Goal: Task Accomplishment & Management: Manage account settings

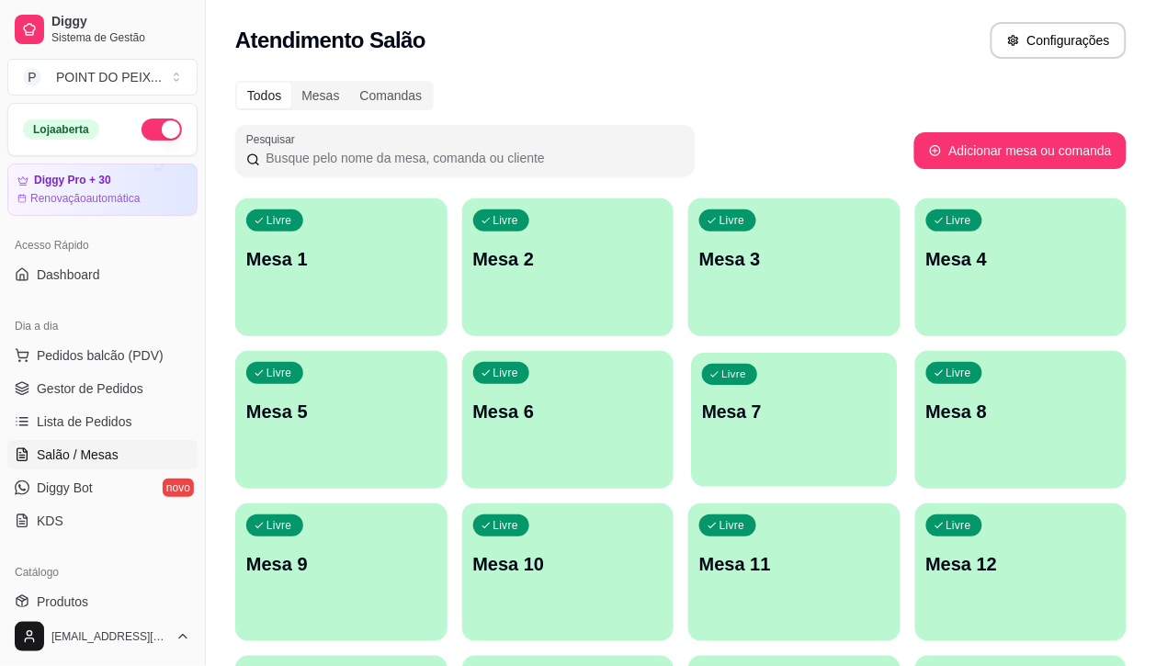
click at [702, 414] on p "Mesa 7" at bounding box center [794, 412] width 184 height 25
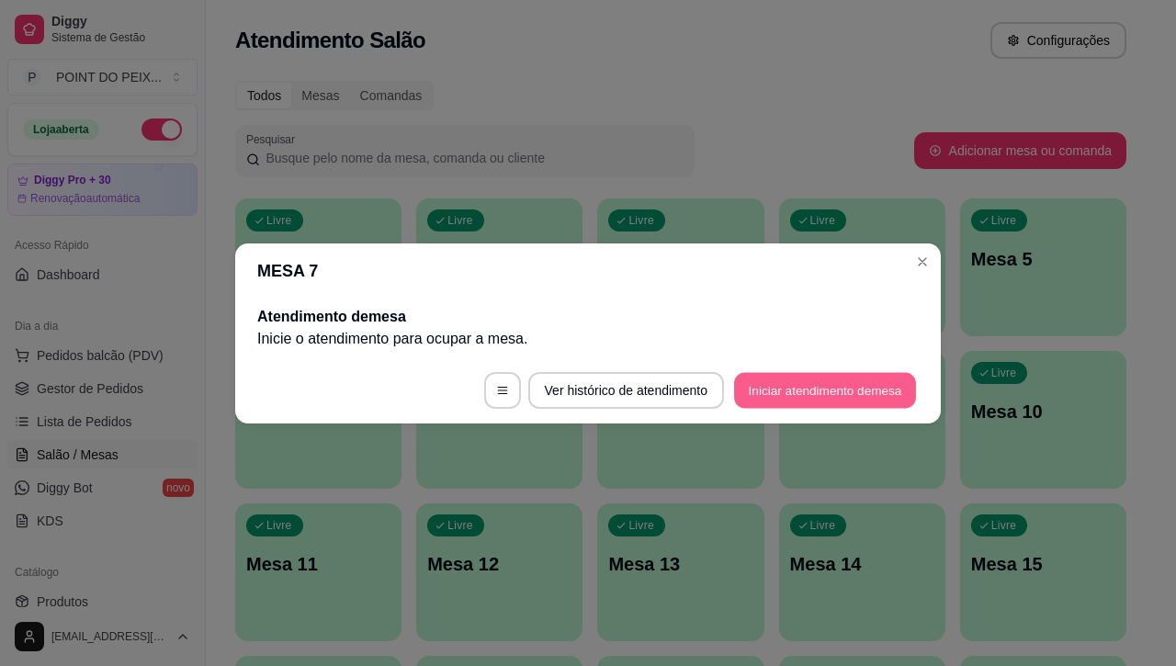
click at [839, 393] on button "Iniciar atendimento de mesa" at bounding box center [825, 390] width 182 height 36
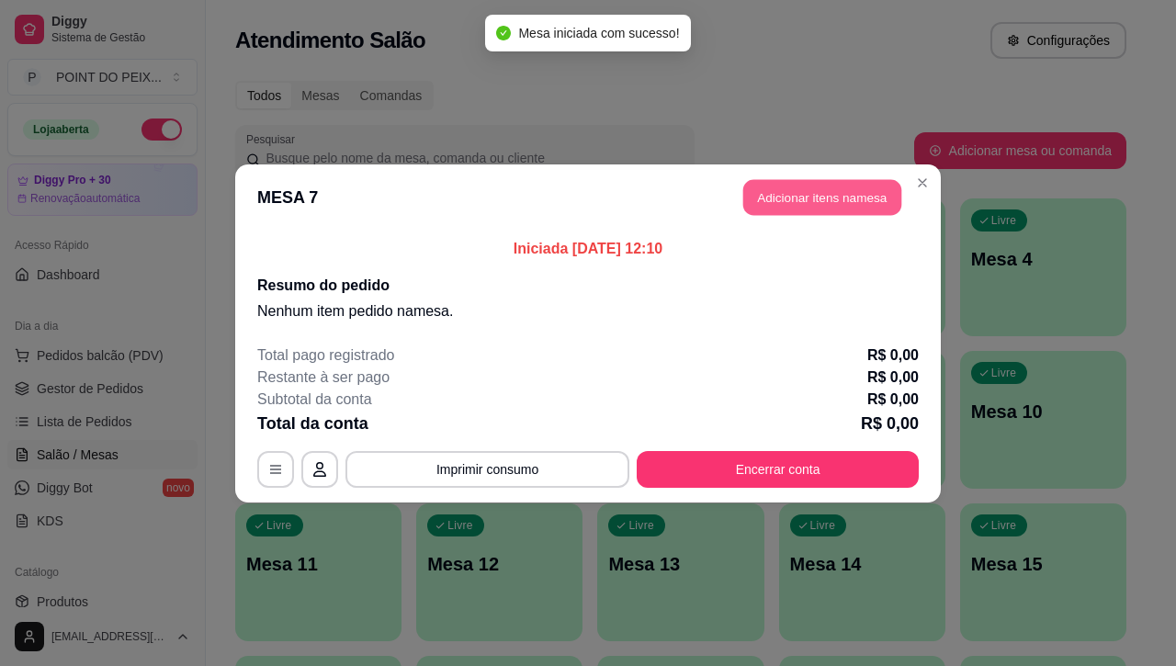
click at [832, 199] on button "Adicionar itens na mesa" at bounding box center [823, 197] width 158 height 36
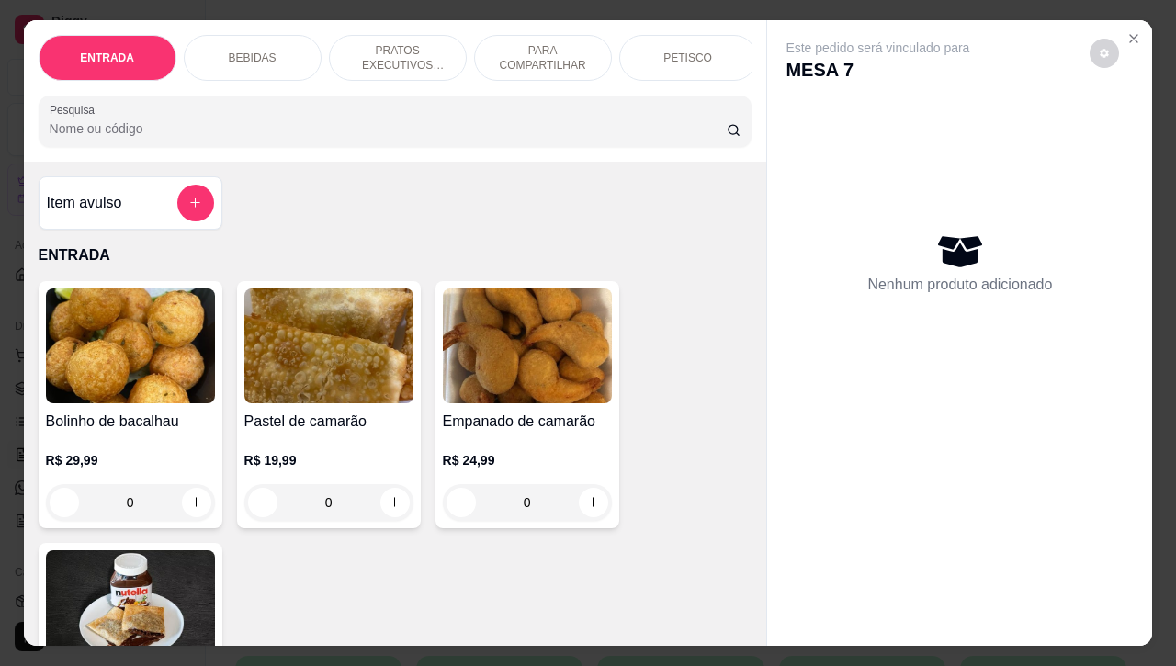
click at [565, 43] on p "PARA COMPARTILHAR" at bounding box center [543, 57] width 107 height 29
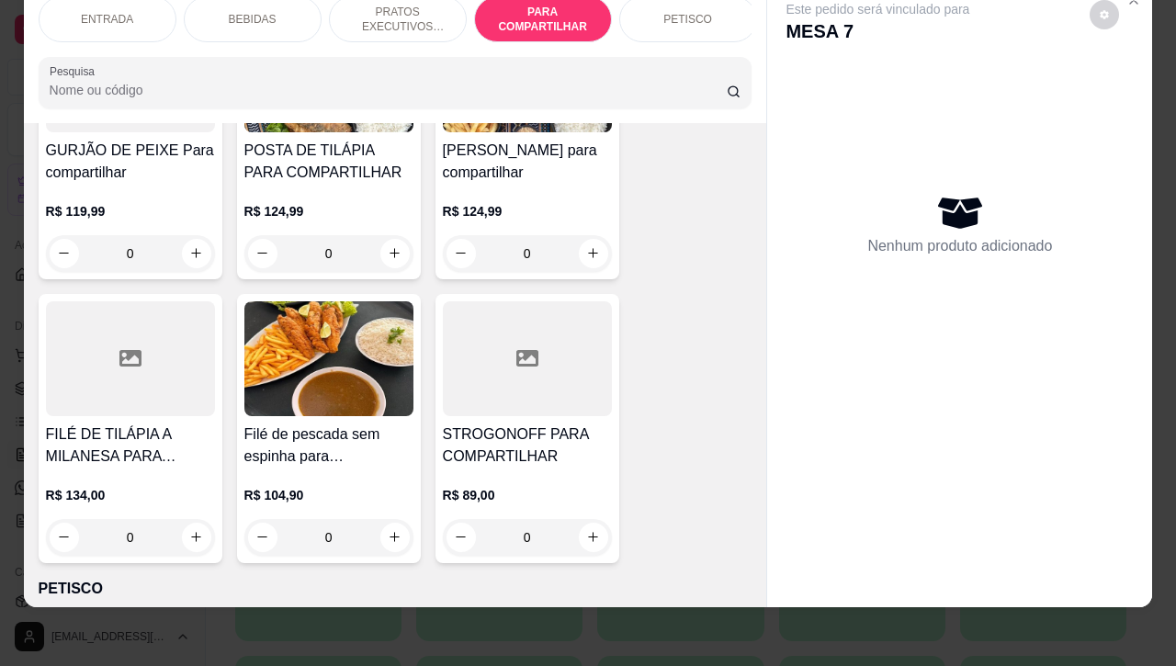
scroll to position [4439, 0]
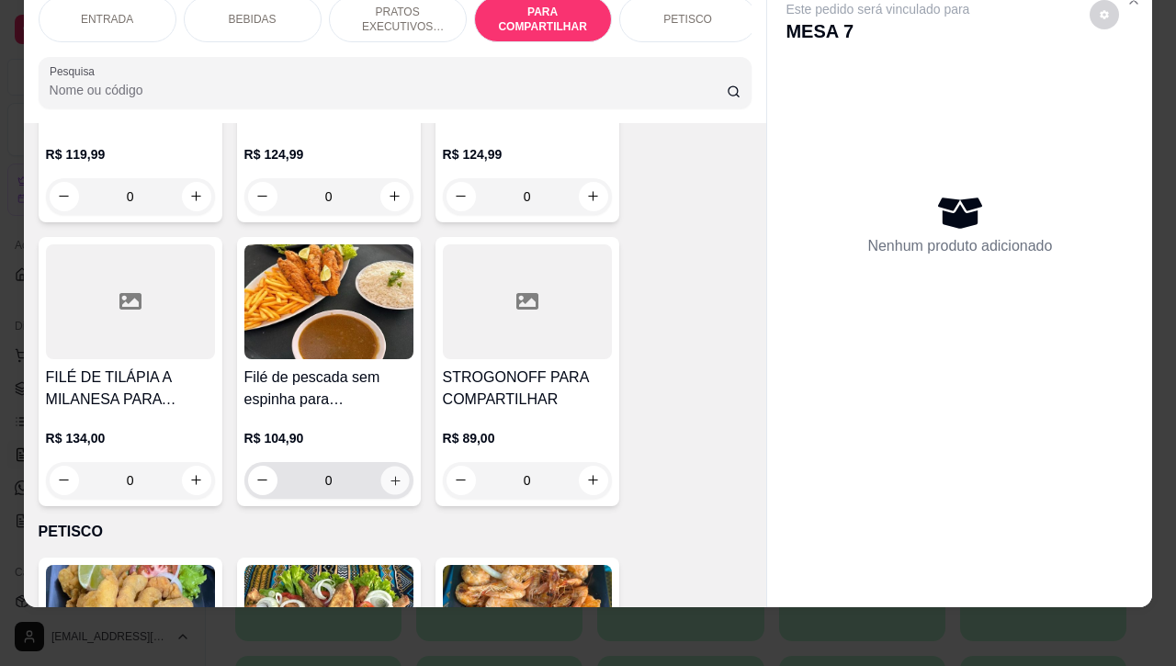
click at [388, 473] on icon "increase-product-quantity" at bounding box center [395, 480] width 14 height 14
type input "1"
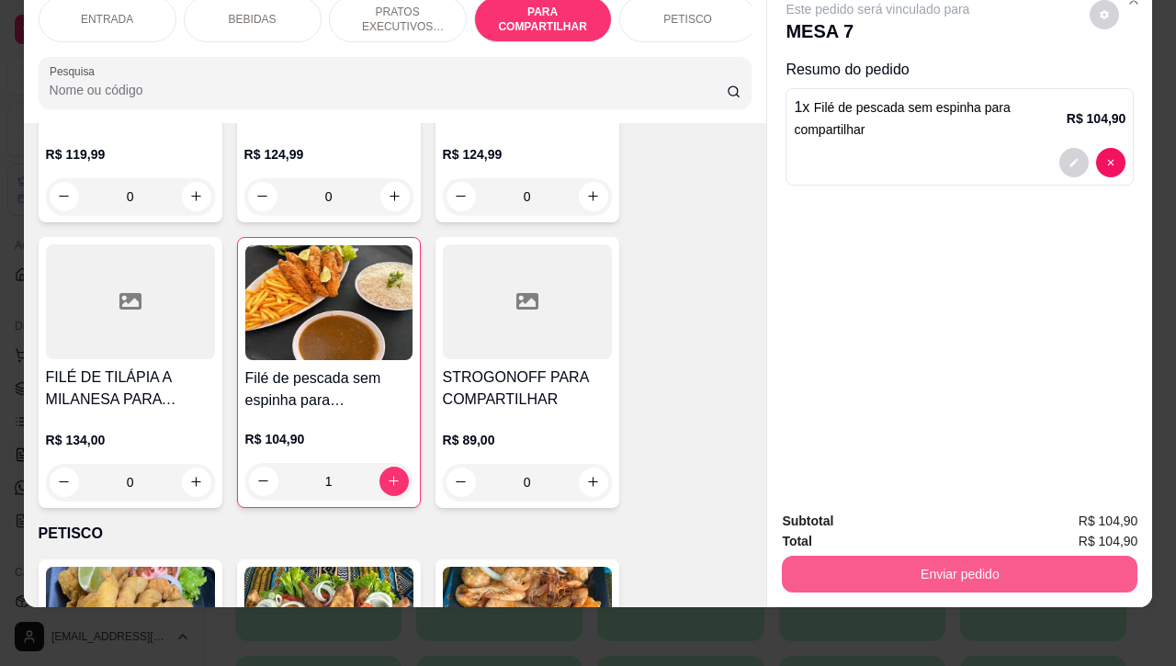
click at [966, 556] on button "Enviar pedido" at bounding box center [960, 574] width 356 height 37
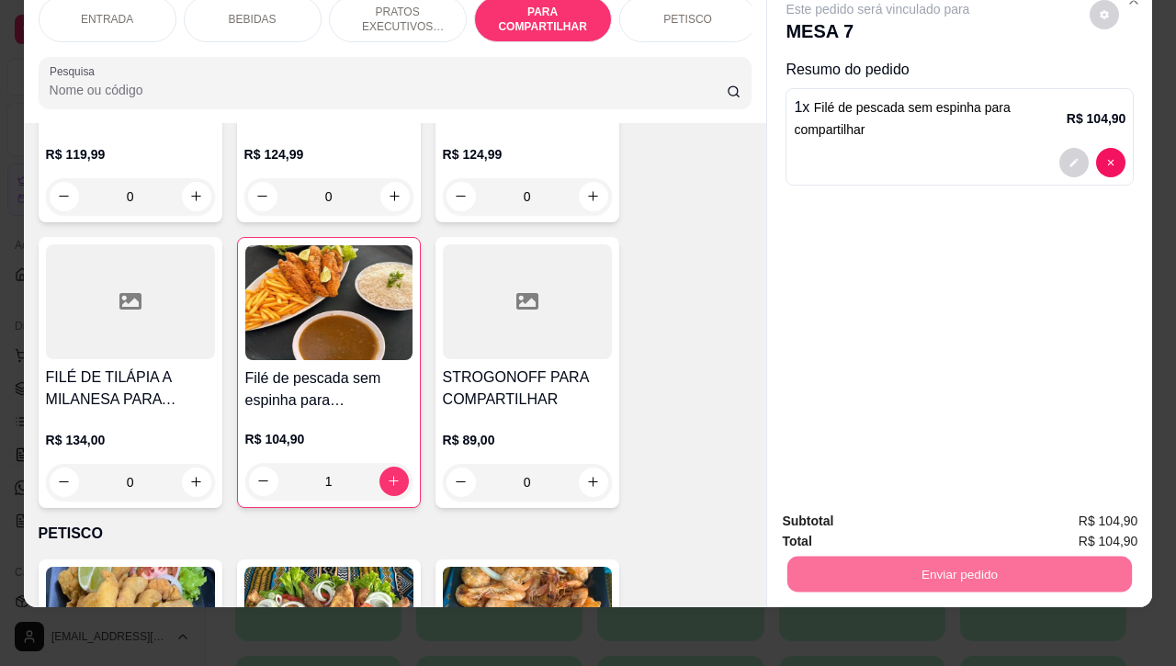
click at [1081, 510] on button "Enviar pedido" at bounding box center [1088, 510] width 104 height 35
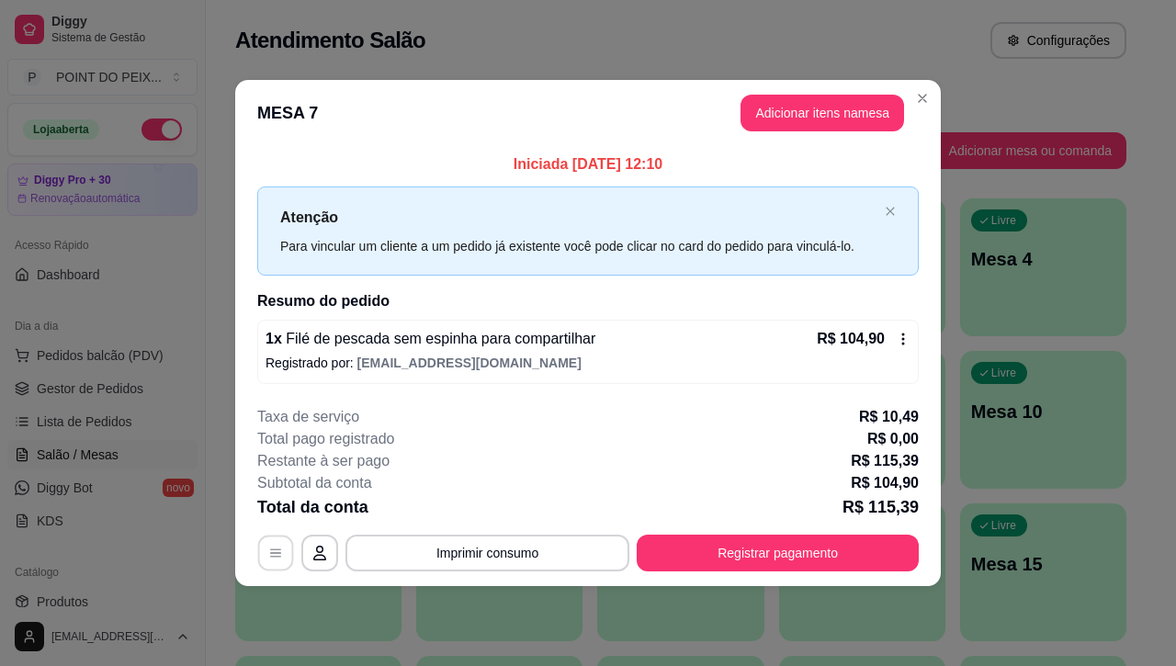
click at [268, 553] on button "button" at bounding box center [276, 554] width 36 height 36
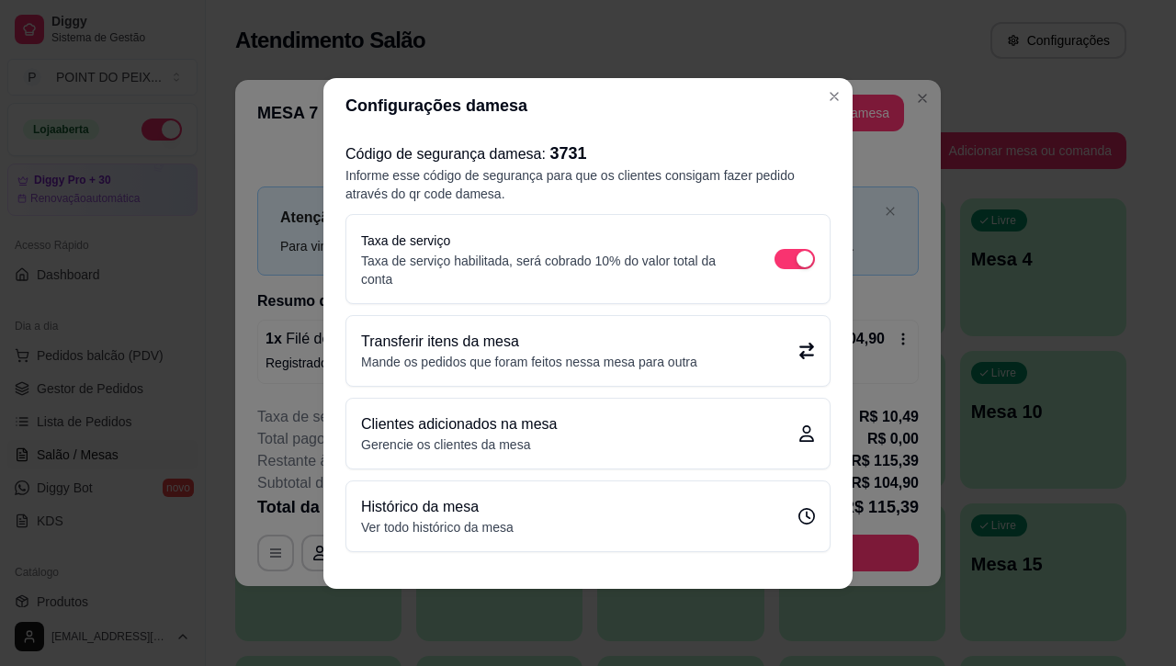
click at [658, 359] on p "Mande os pedidos que foram feitos nessa mesa para outra" at bounding box center [529, 362] width 336 height 18
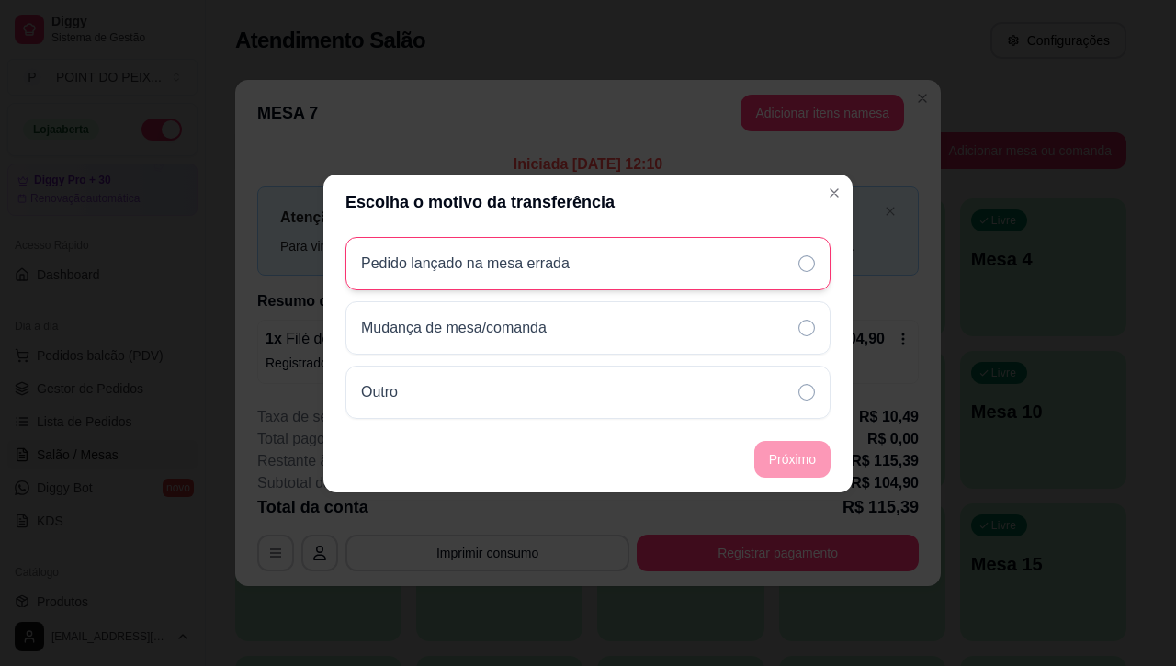
click at [809, 264] on icon at bounding box center [807, 263] width 17 height 17
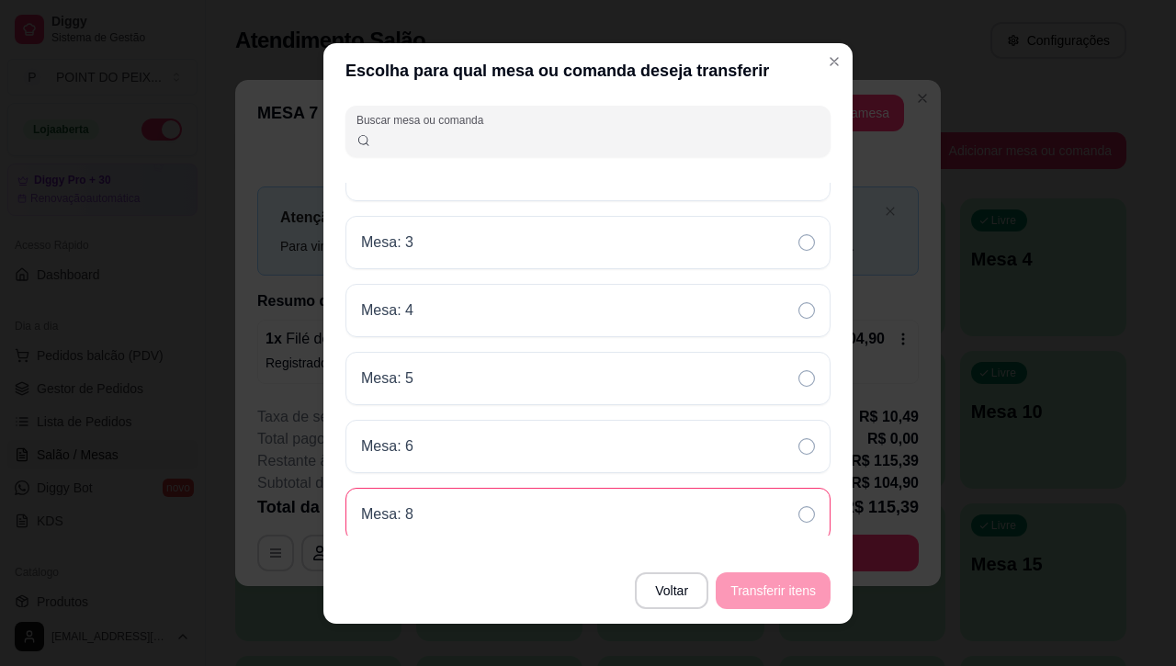
scroll to position [1000, 0]
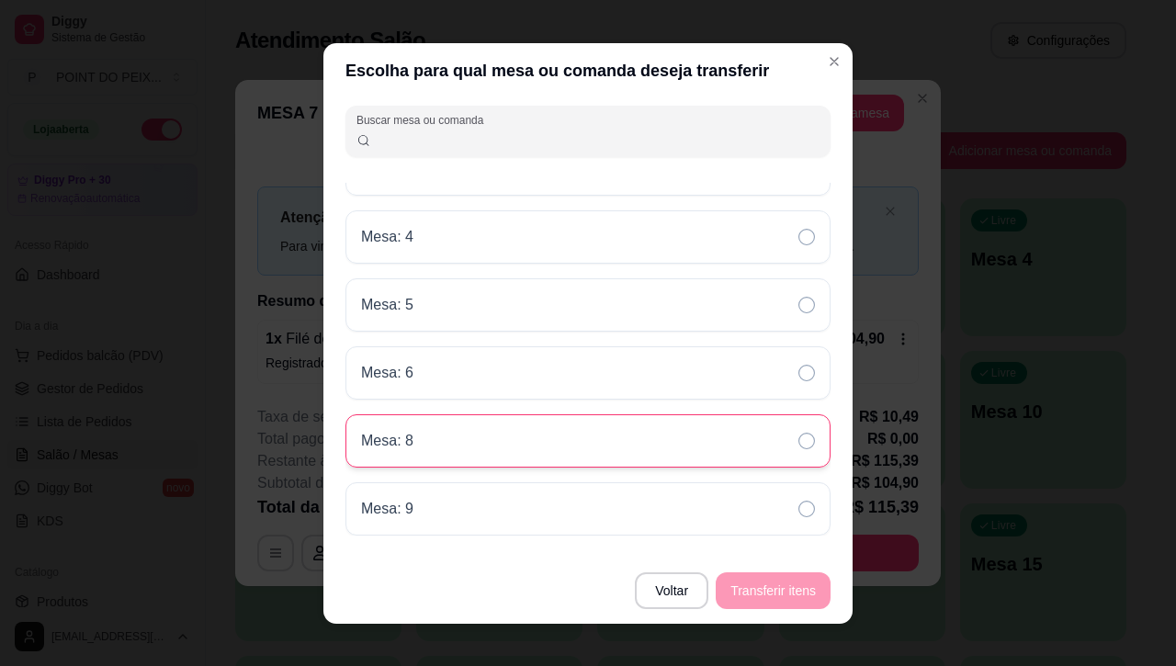
drag, startPoint x: 513, startPoint y: 452, endPoint x: 522, endPoint y: 456, distance: 9.9
click at [515, 453] on div "Mesa: 8" at bounding box center [588, 440] width 485 height 53
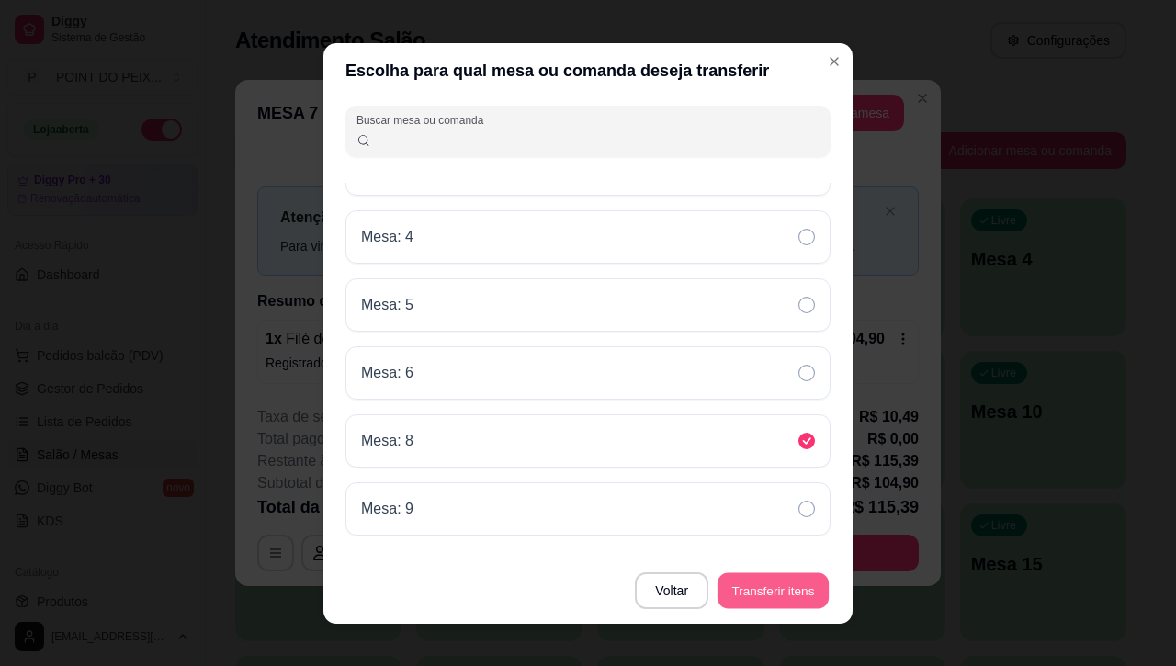
click at [778, 595] on button "Transferir itens" at bounding box center [773, 591] width 111 height 36
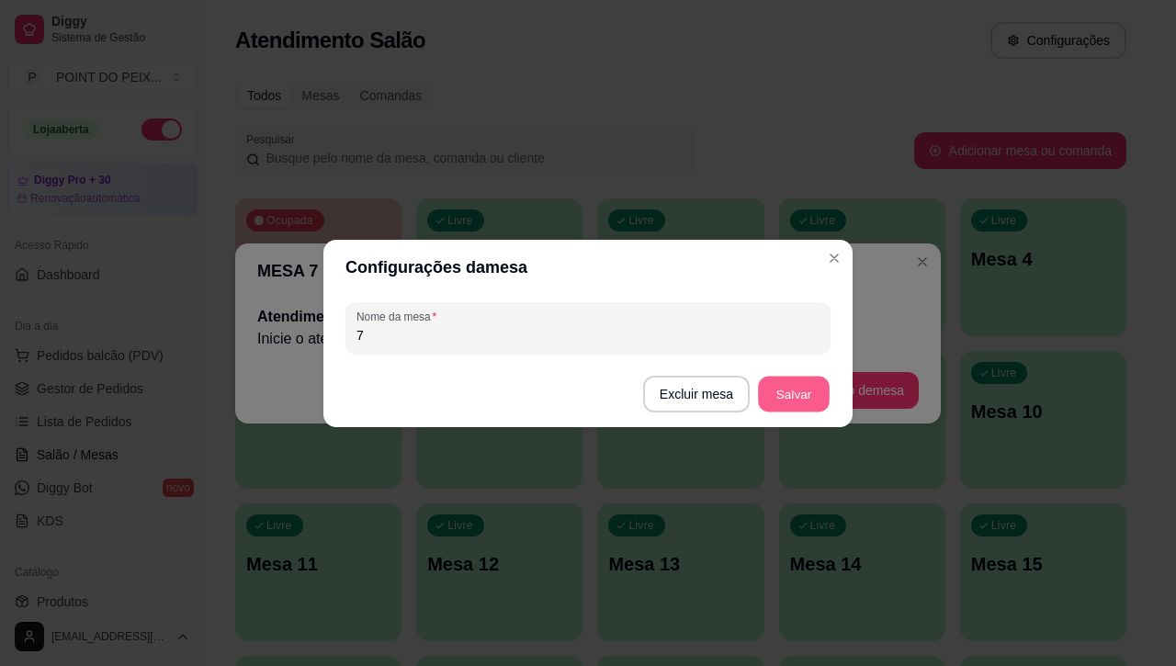
click at [807, 402] on button "Salvar" at bounding box center [794, 394] width 72 height 36
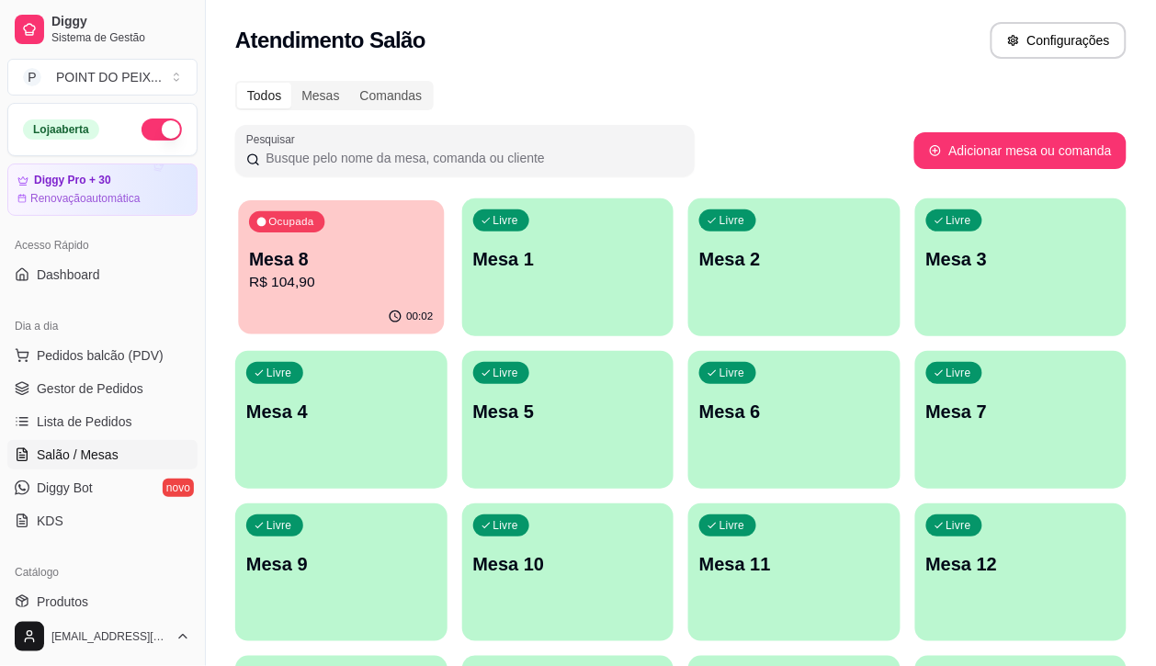
click at [326, 290] on p "R$ 104,90" at bounding box center [341, 282] width 184 height 21
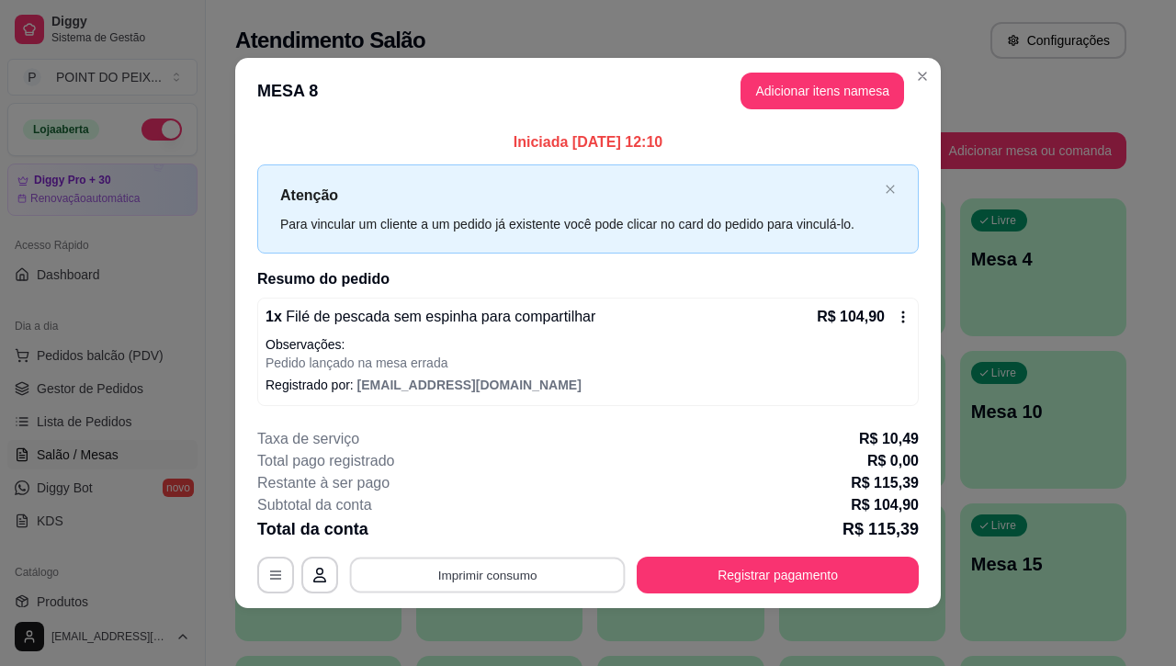
click at [542, 581] on button "Imprimir consumo" at bounding box center [488, 576] width 276 height 36
click at [494, 539] on button "IMPRESSORA" at bounding box center [483, 532] width 129 height 28
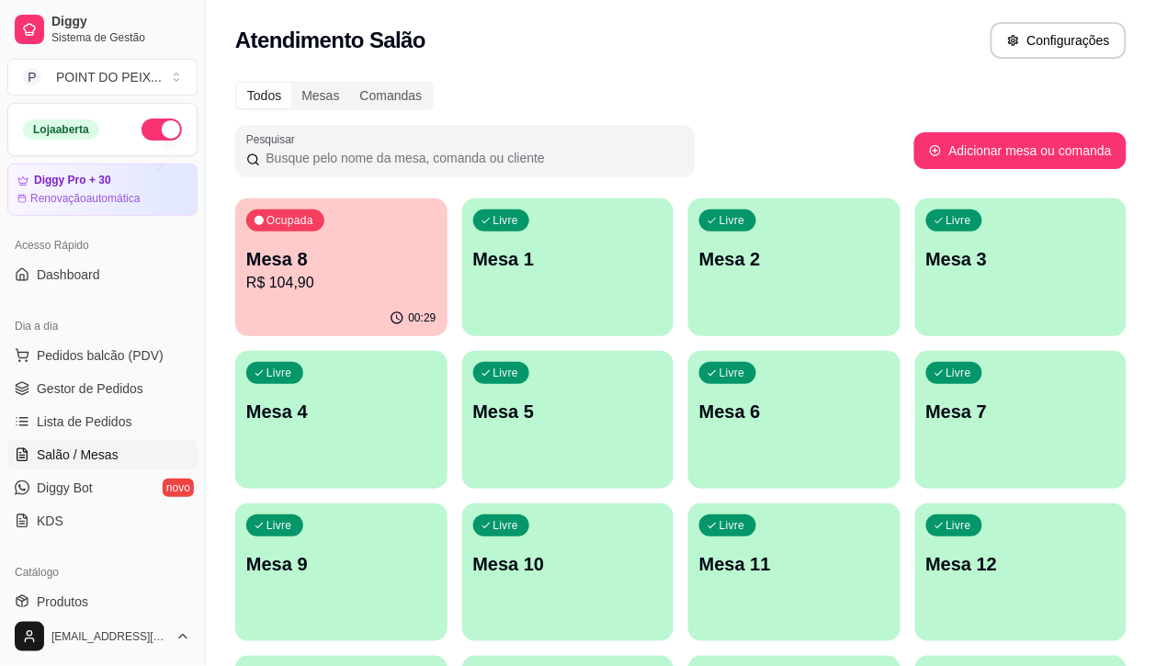
click at [318, 278] on p "R$ 104,90" at bounding box center [341, 283] width 190 height 22
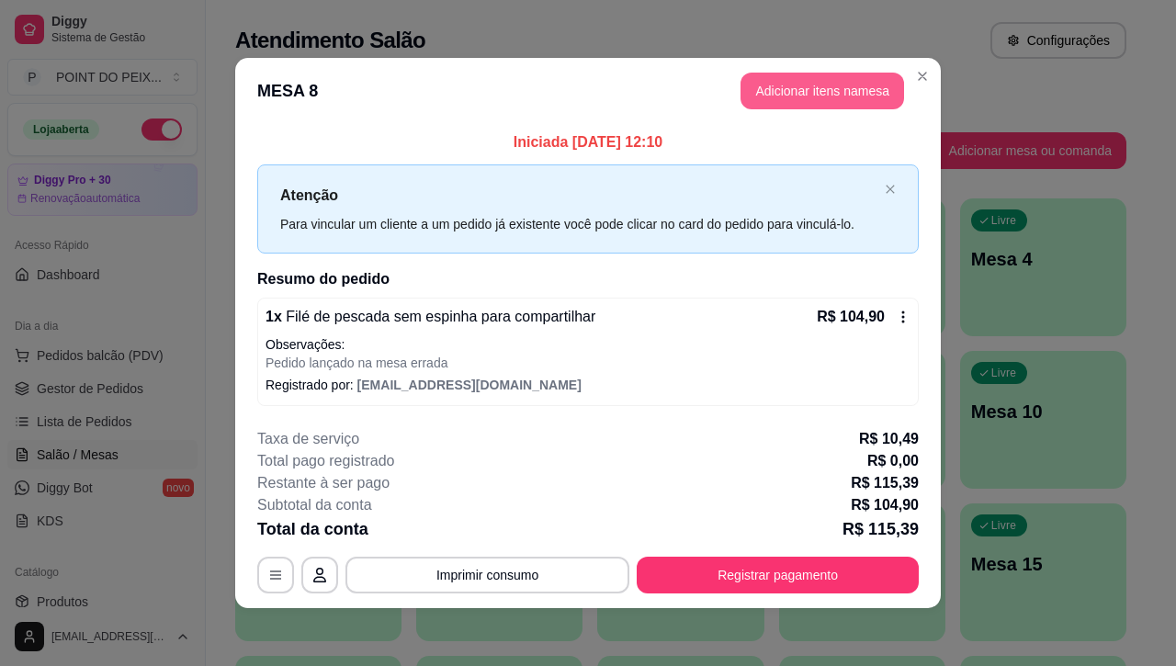
click at [813, 95] on button "Adicionar itens na mesa" at bounding box center [823, 91] width 164 height 37
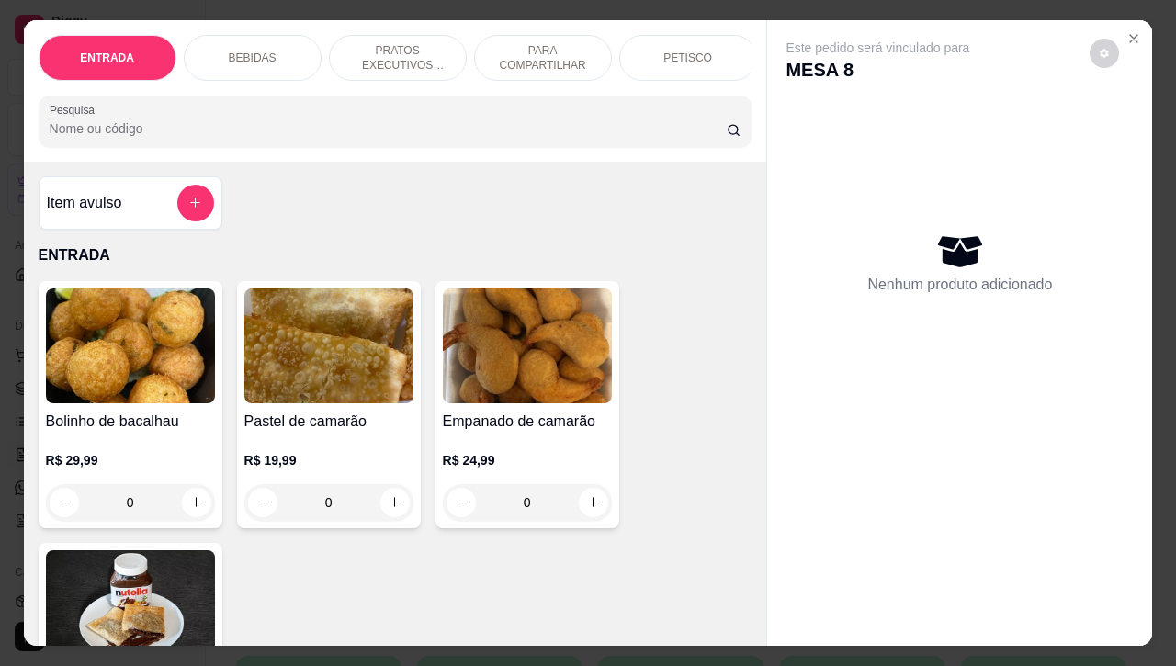
click at [255, 51] on p "BEBIDAS" at bounding box center [253, 58] width 48 height 15
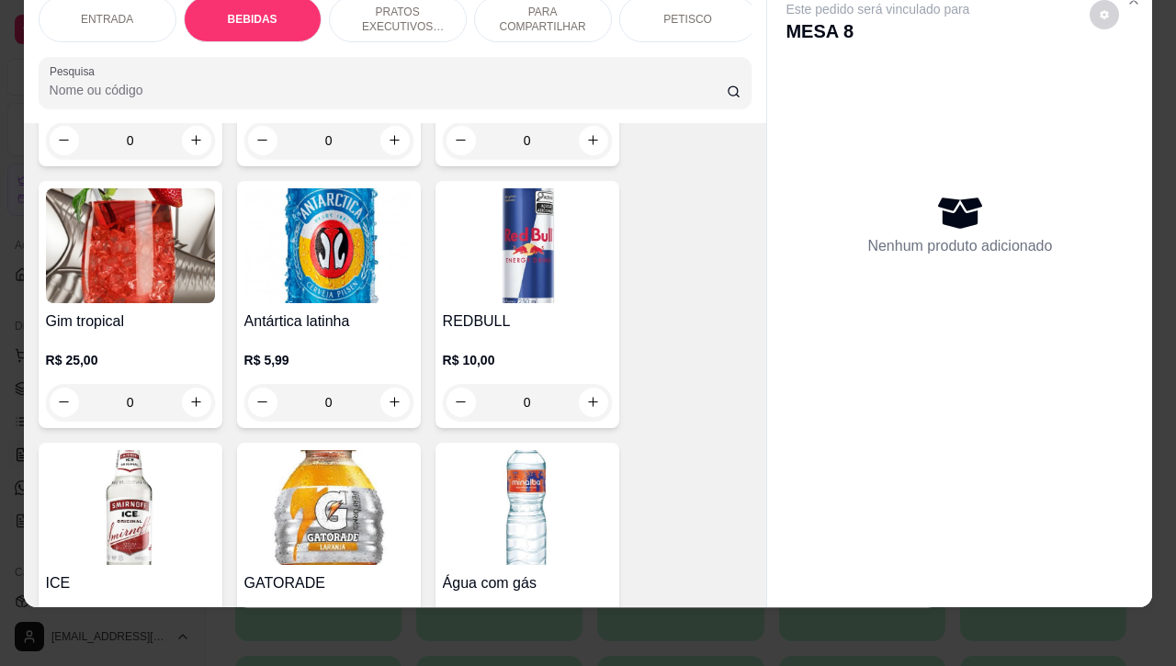
scroll to position [2022, 0]
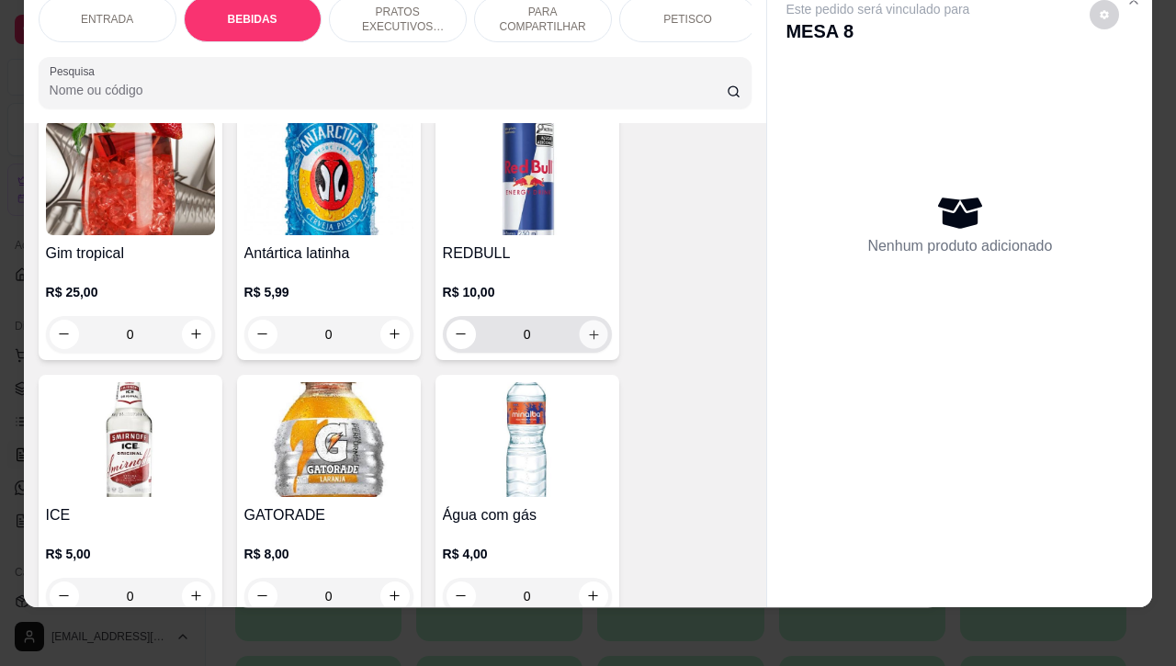
click at [586, 337] on icon "increase-product-quantity" at bounding box center [593, 334] width 14 height 14
type input "1"
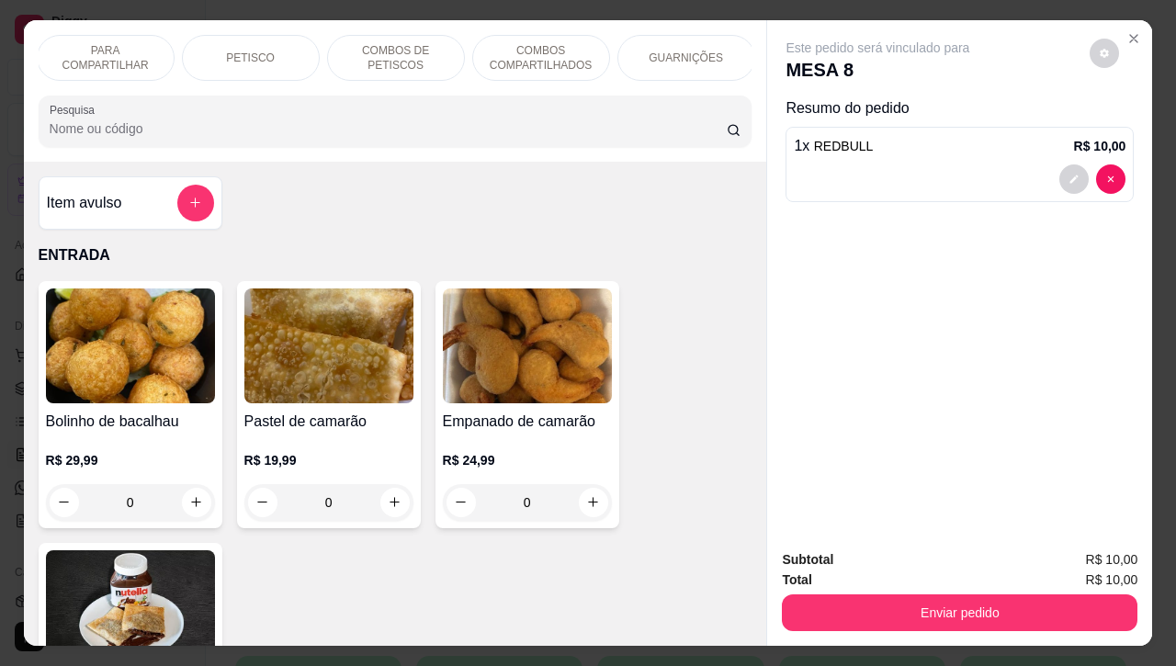
scroll to position [0, 441]
click at [687, 52] on p "GUARNIÇÕES" at bounding box center [683, 58] width 74 height 15
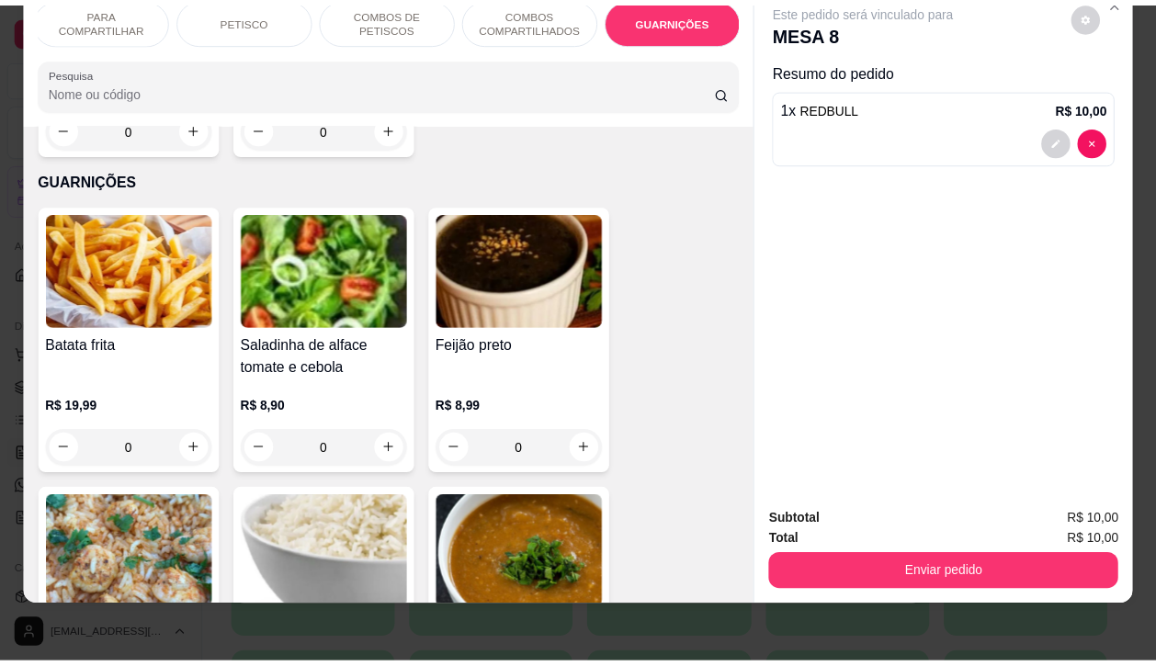
scroll to position [8209, 0]
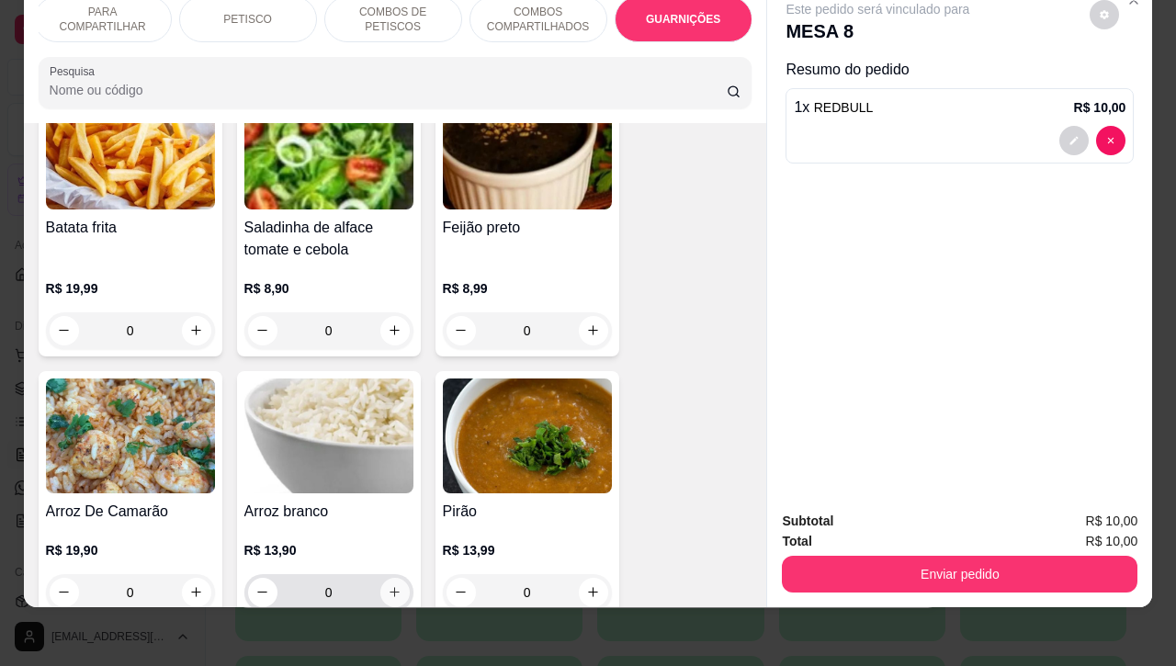
click at [388, 585] on icon "increase-product-quantity" at bounding box center [395, 592] width 14 height 14
type input "1"
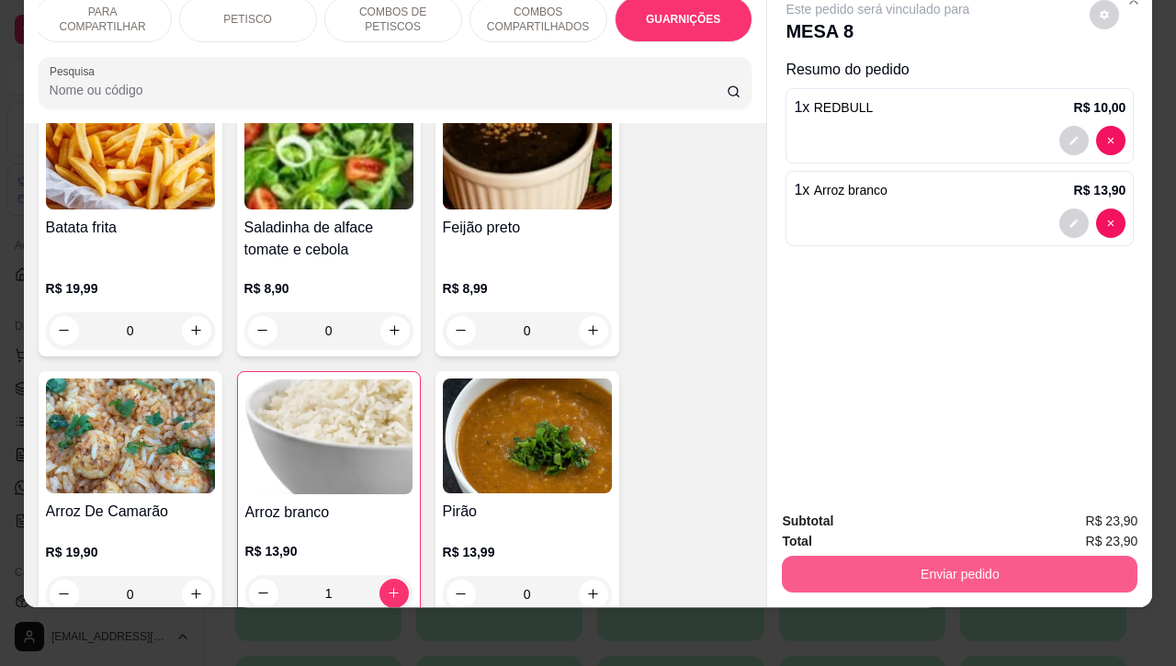
click at [990, 556] on button "Enviar pedido" at bounding box center [960, 574] width 356 height 37
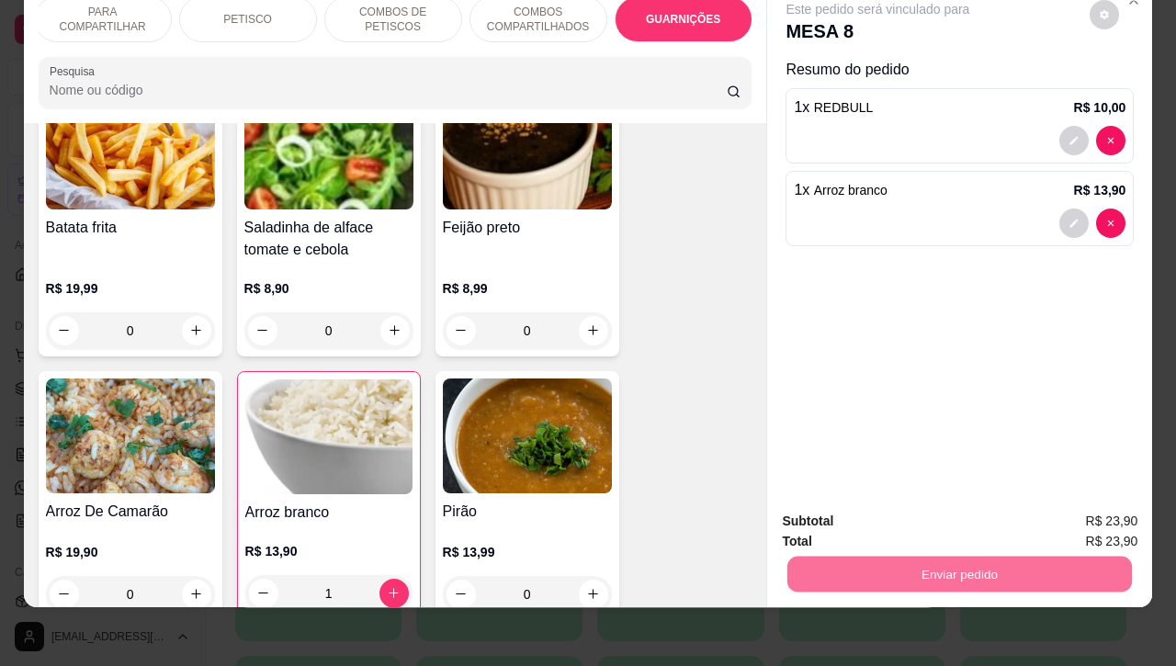
click at [1073, 508] on button "Enviar pedido" at bounding box center [1088, 510] width 104 height 35
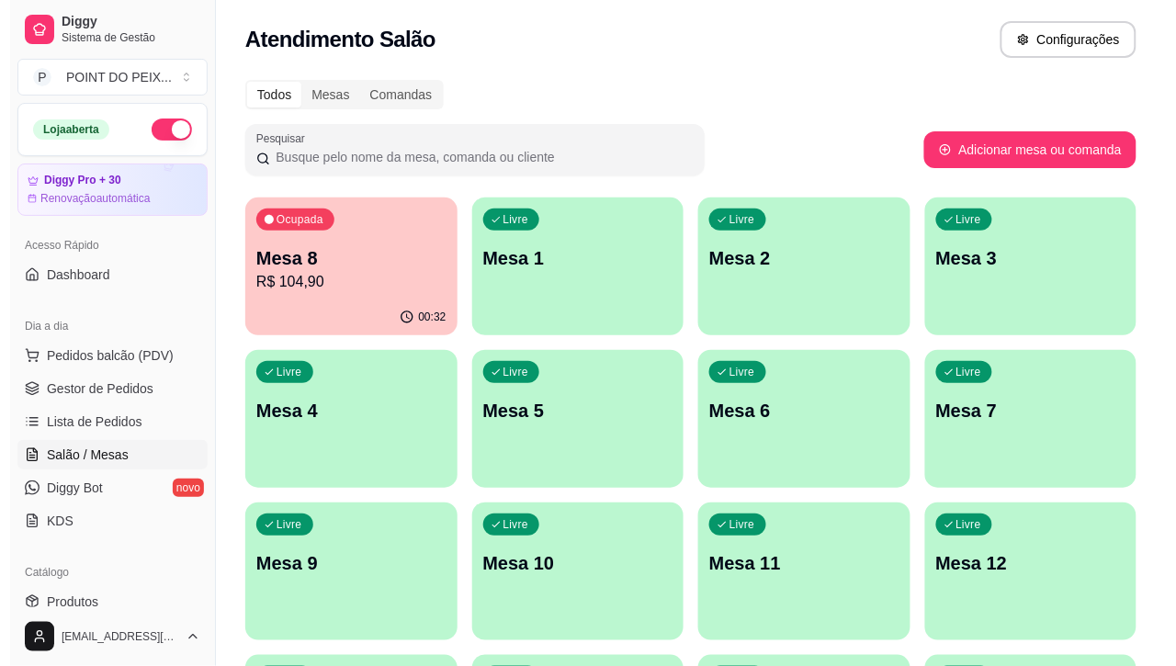
scroll to position [0, 0]
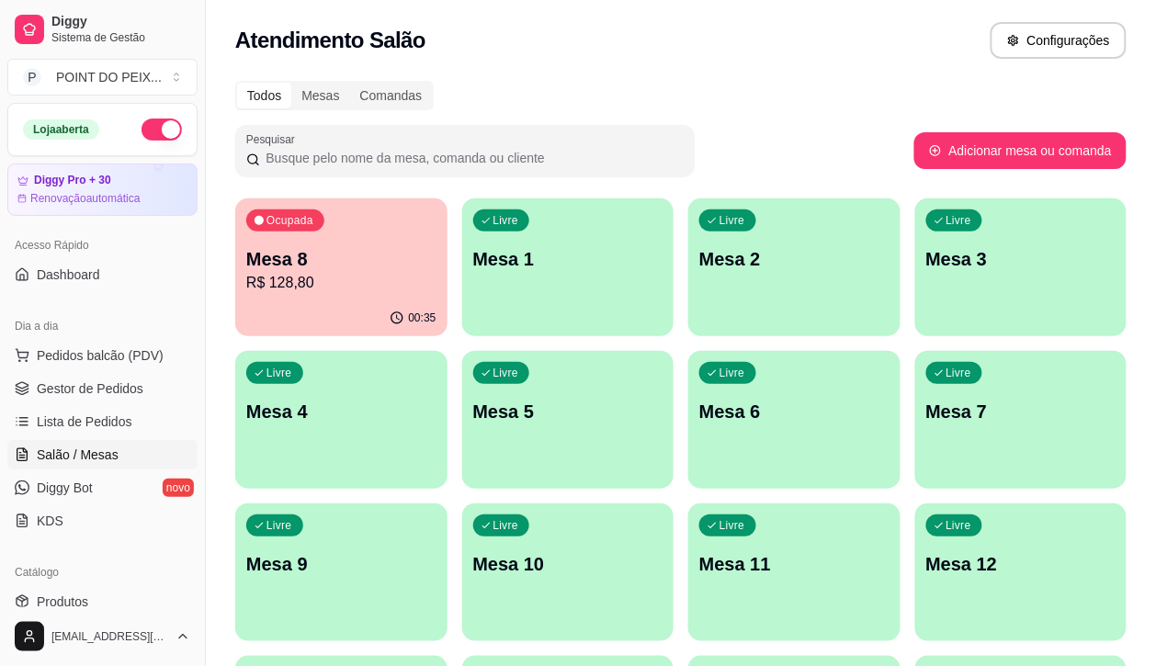
click at [364, 287] on p "R$ 128,80" at bounding box center [341, 283] width 190 height 22
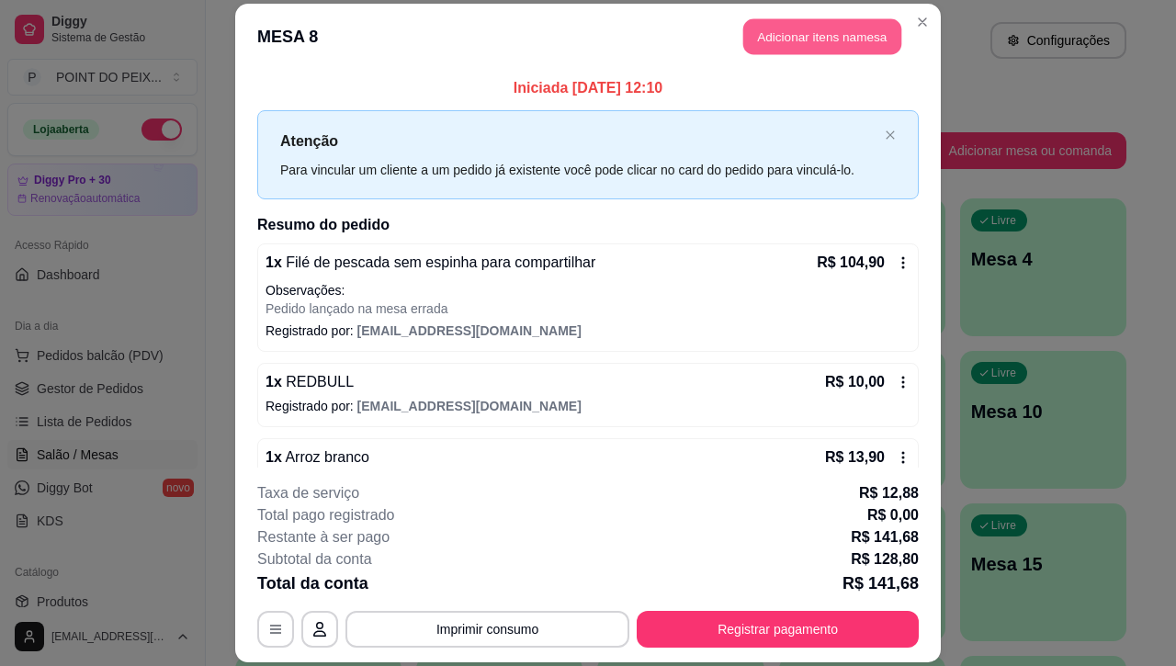
click at [833, 46] on button "Adicionar itens na mesa" at bounding box center [823, 36] width 158 height 36
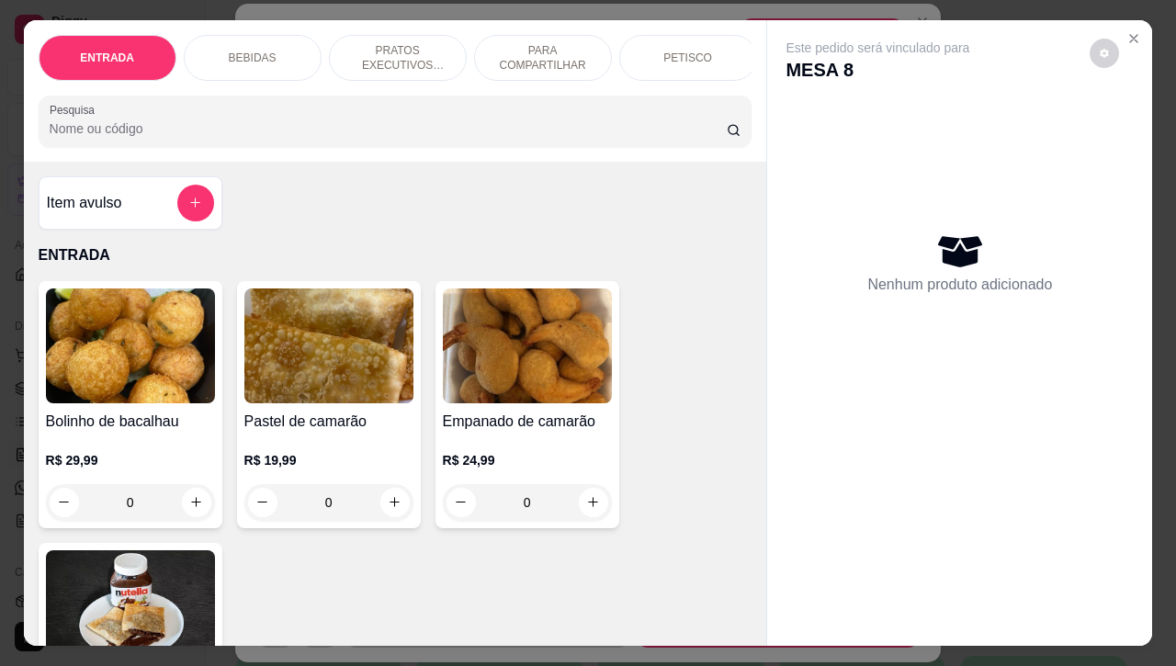
click at [644, 52] on div "PETISCO" at bounding box center [688, 58] width 138 height 46
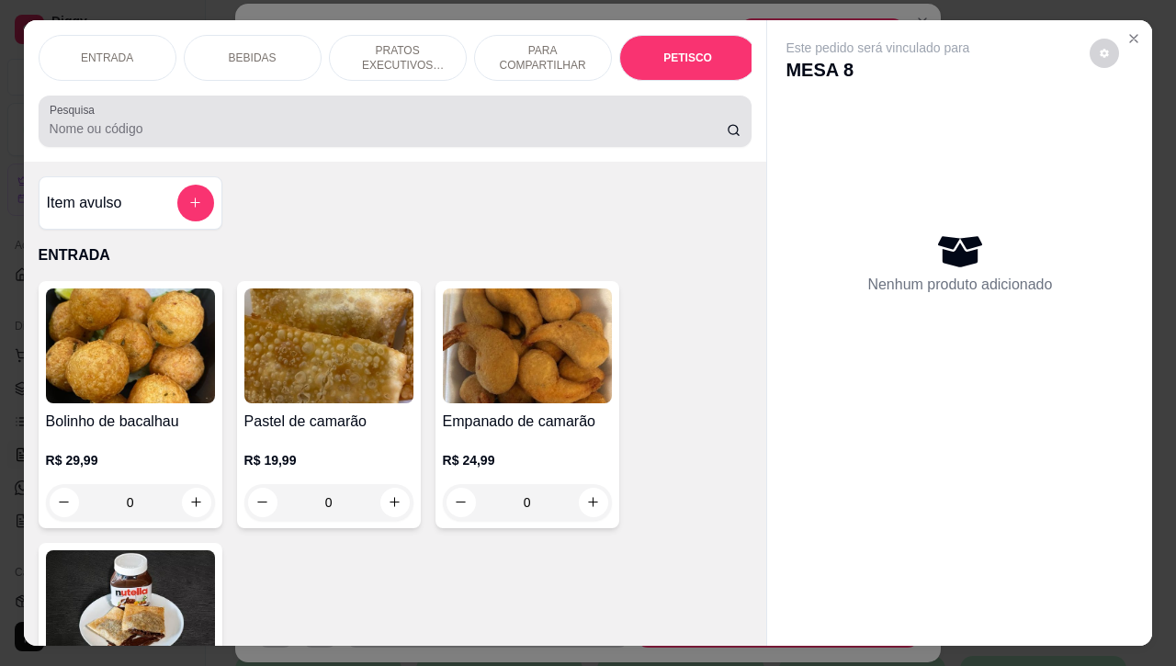
scroll to position [4814, 0]
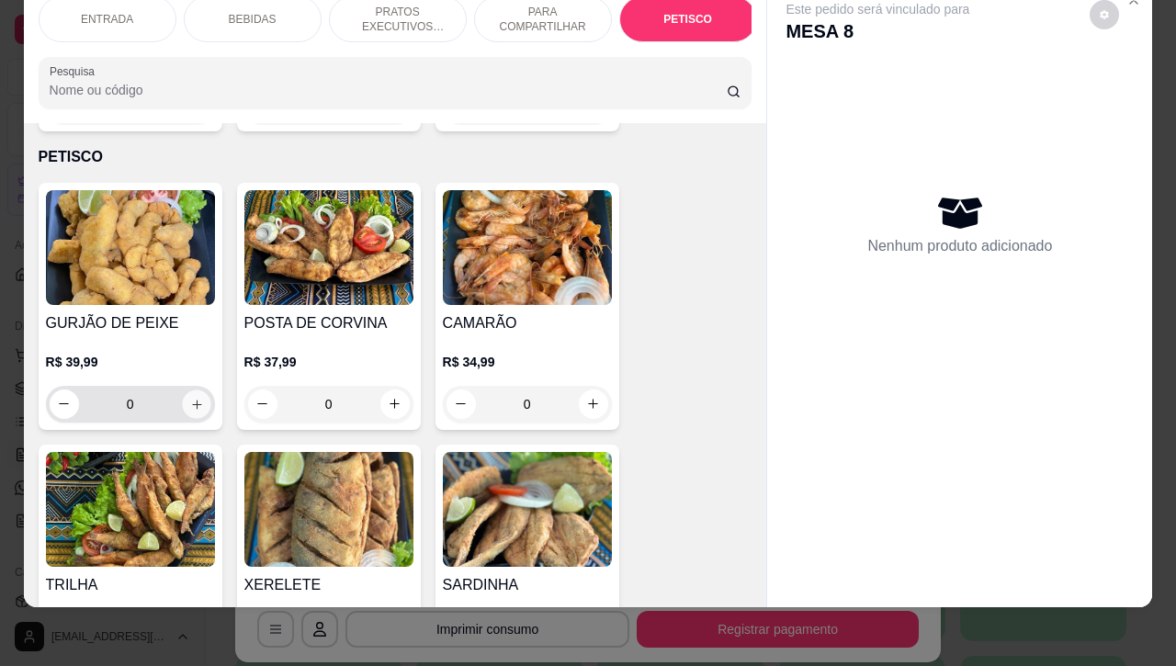
click at [198, 390] on button "increase-product-quantity" at bounding box center [196, 404] width 28 height 28
type input "1"
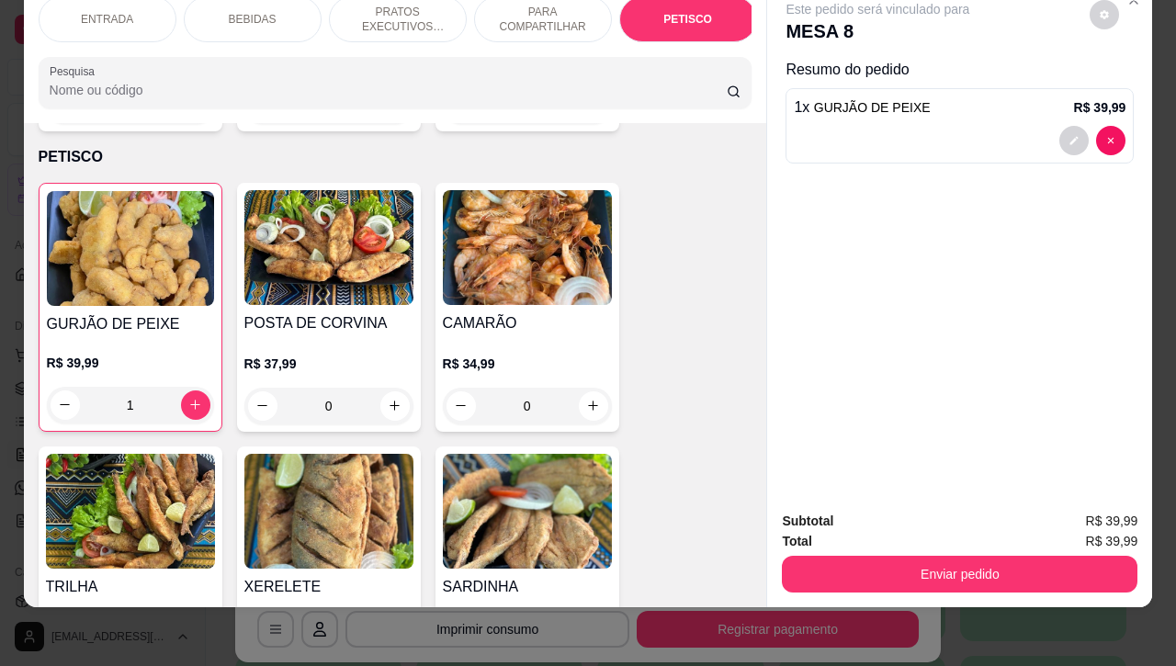
click at [948, 574] on div "Subtotal R$ 39,99 Total R$ 39,99 Enviar pedido" at bounding box center [959, 551] width 385 height 111
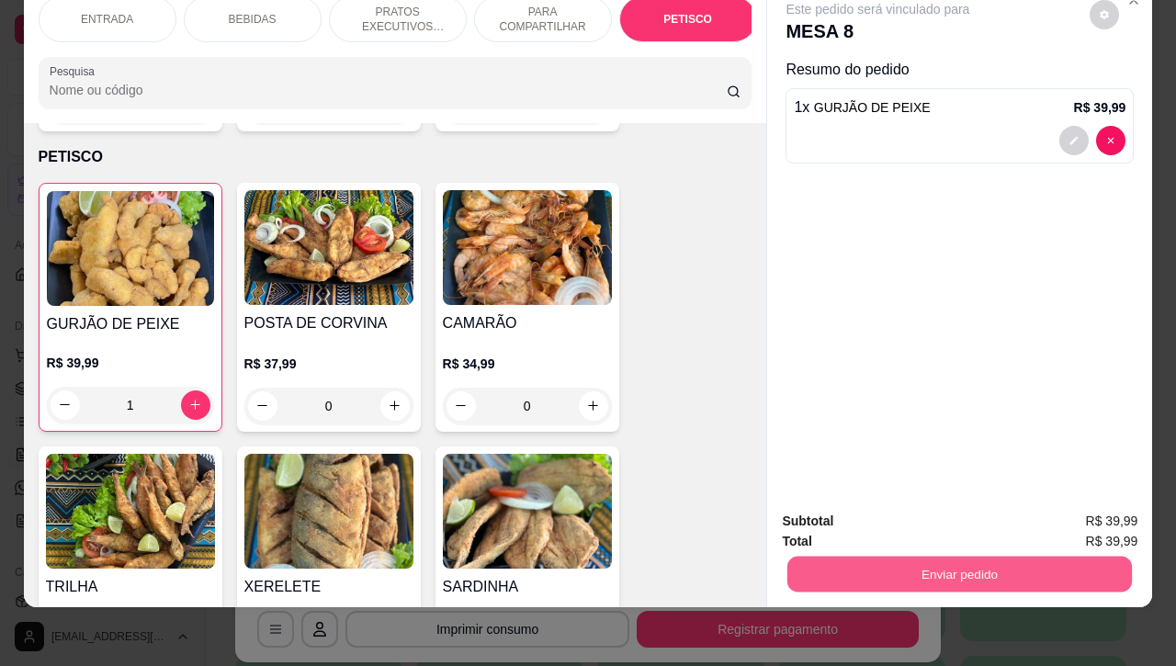
click at [949, 562] on button "Enviar pedido" at bounding box center [960, 575] width 345 height 36
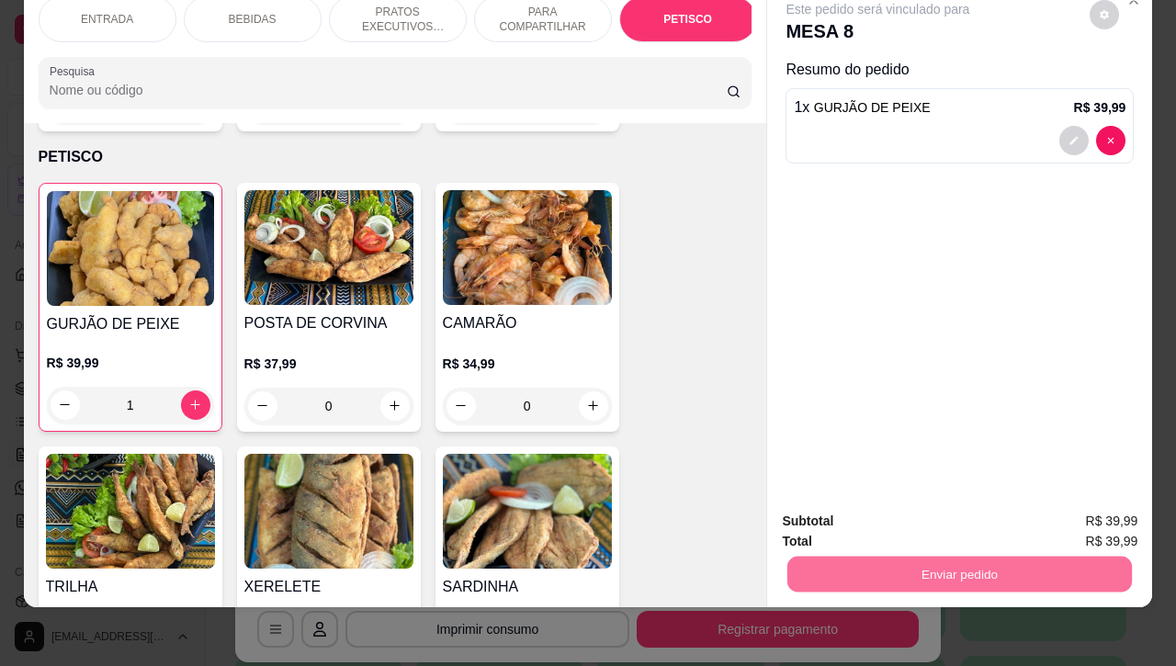
click at [1064, 512] on button "Enviar pedido" at bounding box center [1088, 510] width 104 height 35
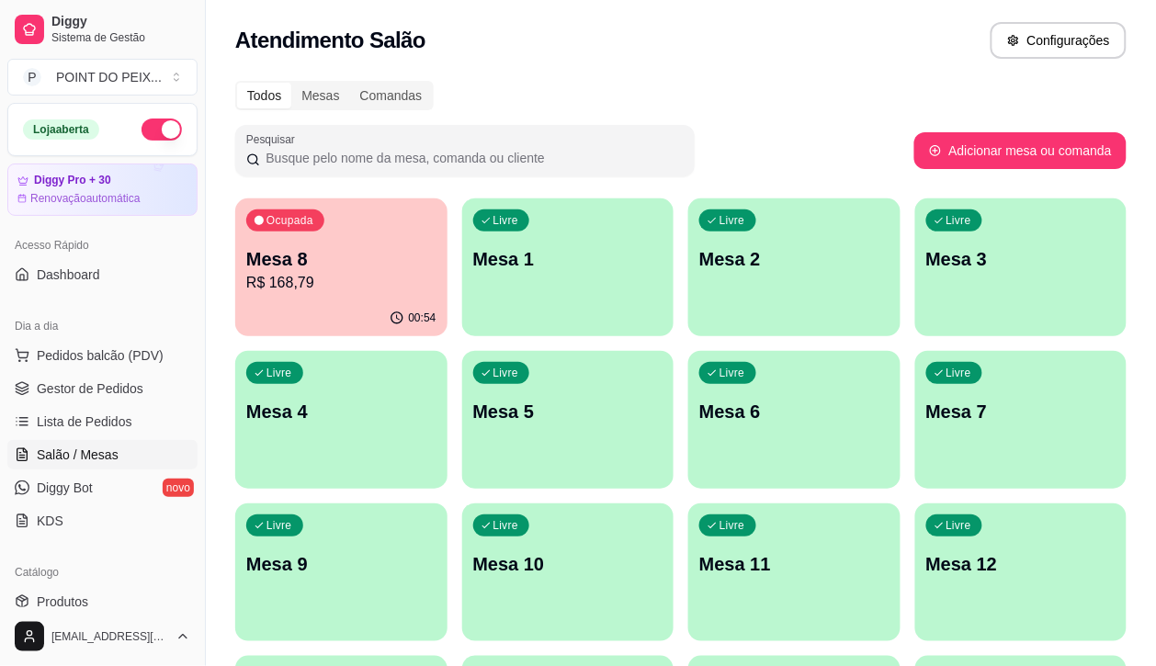
click at [309, 282] on p "R$ 168,79" at bounding box center [341, 283] width 190 height 22
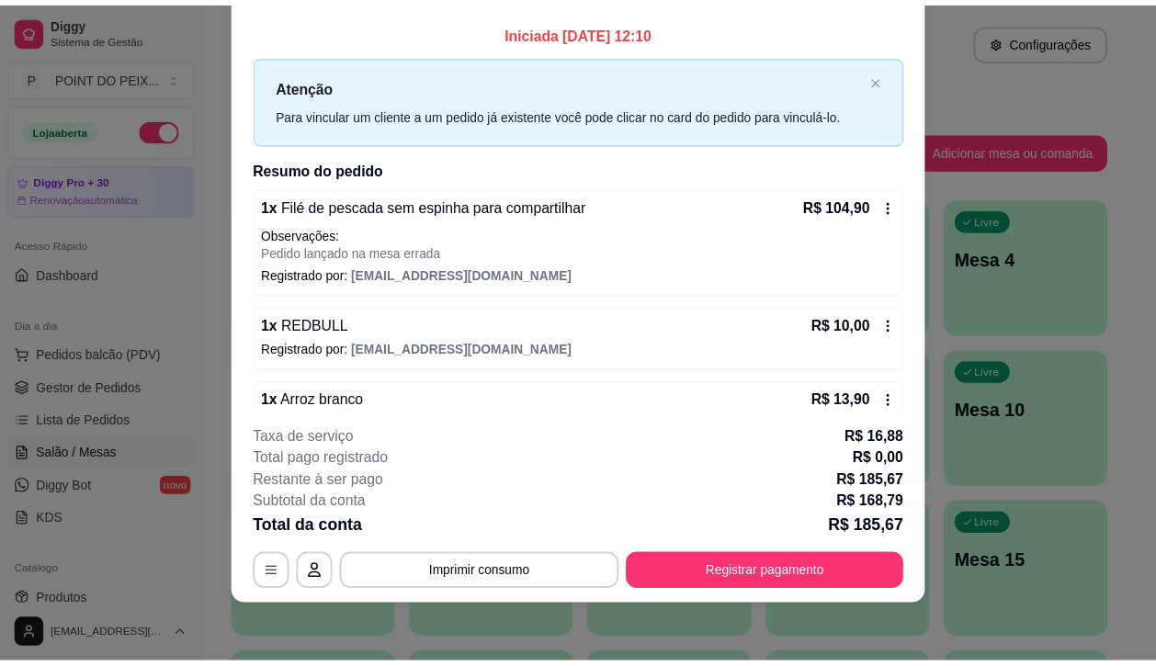
scroll to position [0, 0]
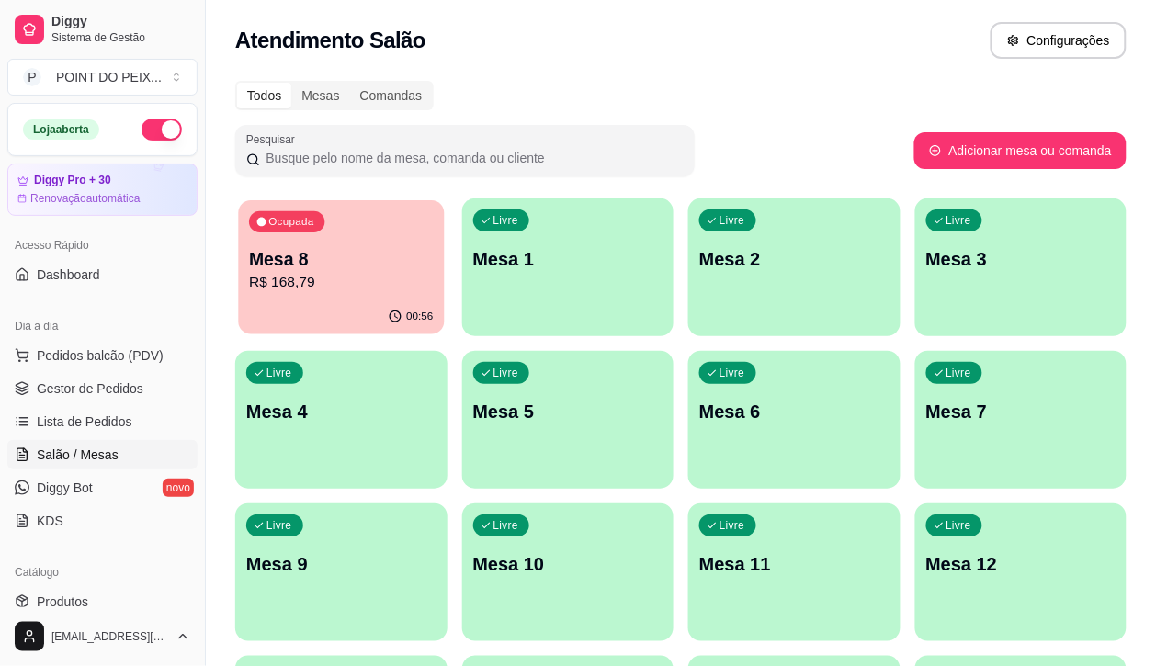
click at [285, 282] on p "R$ 168,79" at bounding box center [341, 282] width 184 height 21
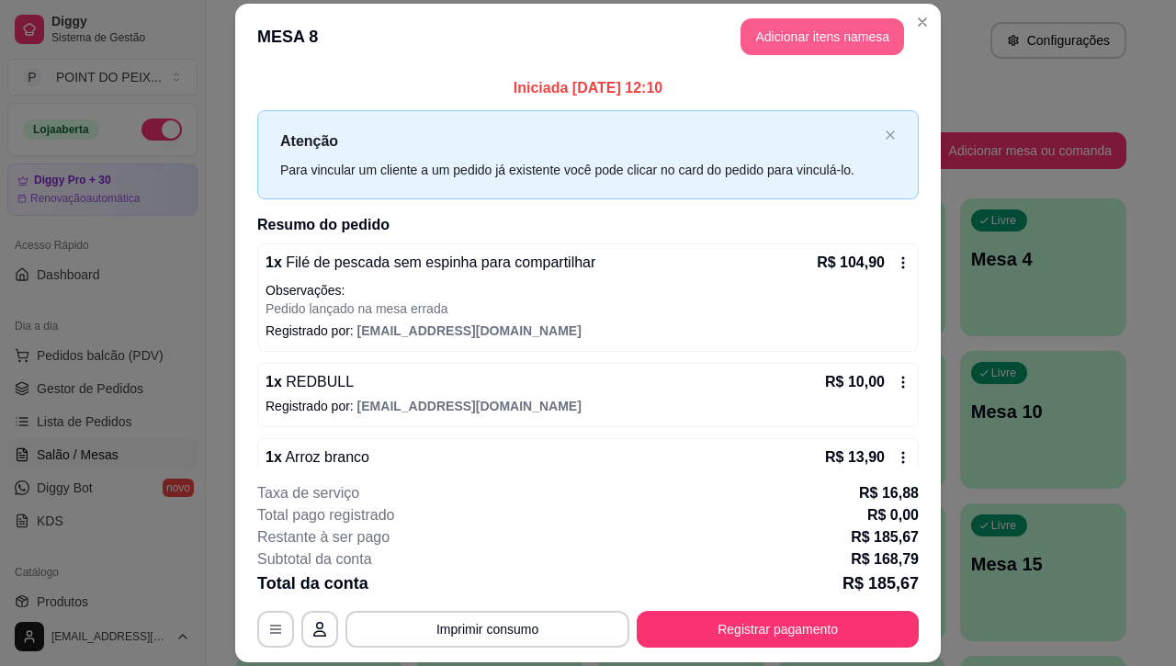
click at [834, 41] on button "Adicionar itens na mesa" at bounding box center [823, 36] width 164 height 37
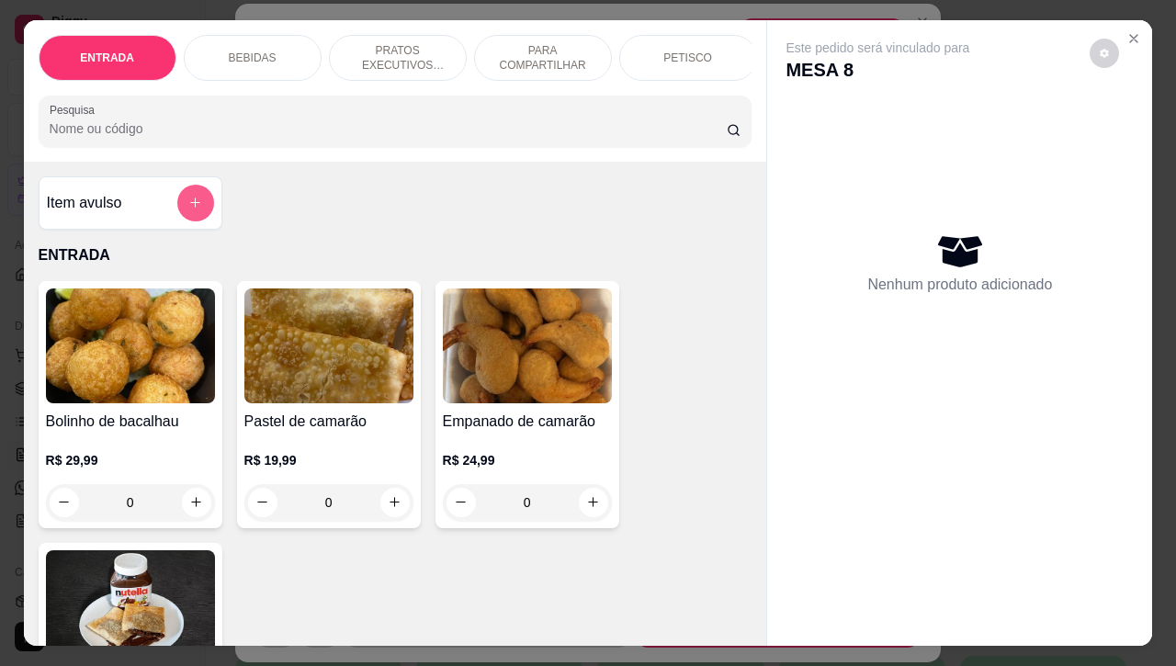
click at [189, 221] on button "add-separate-item" at bounding box center [195, 203] width 37 height 37
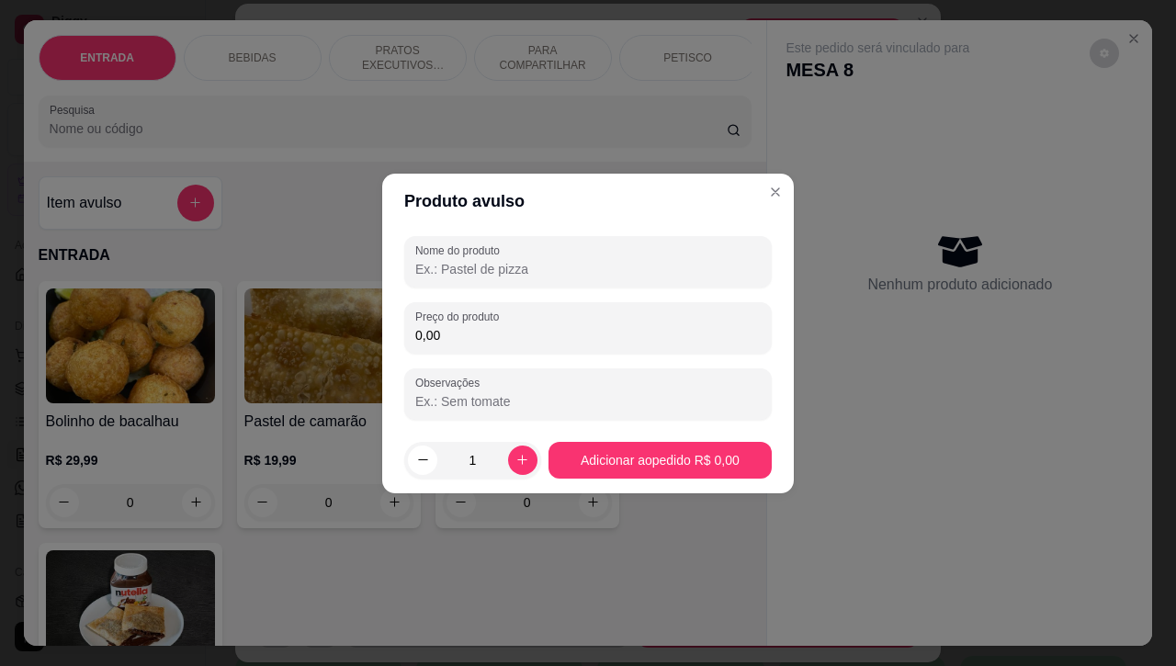
click at [544, 277] on input "Nome do produto" at bounding box center [588, 269] width 346 height 18
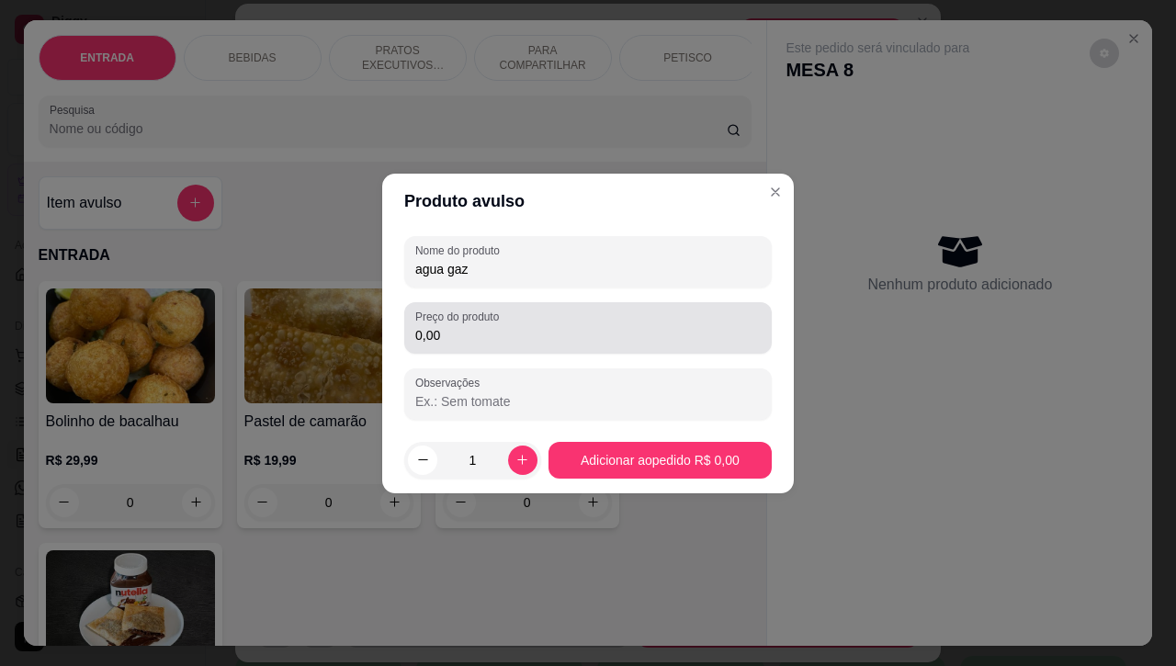
type input "agua gaz"
click at [512, 334] on input "0,00" at bounding box center [588, 335] width 346 height 18
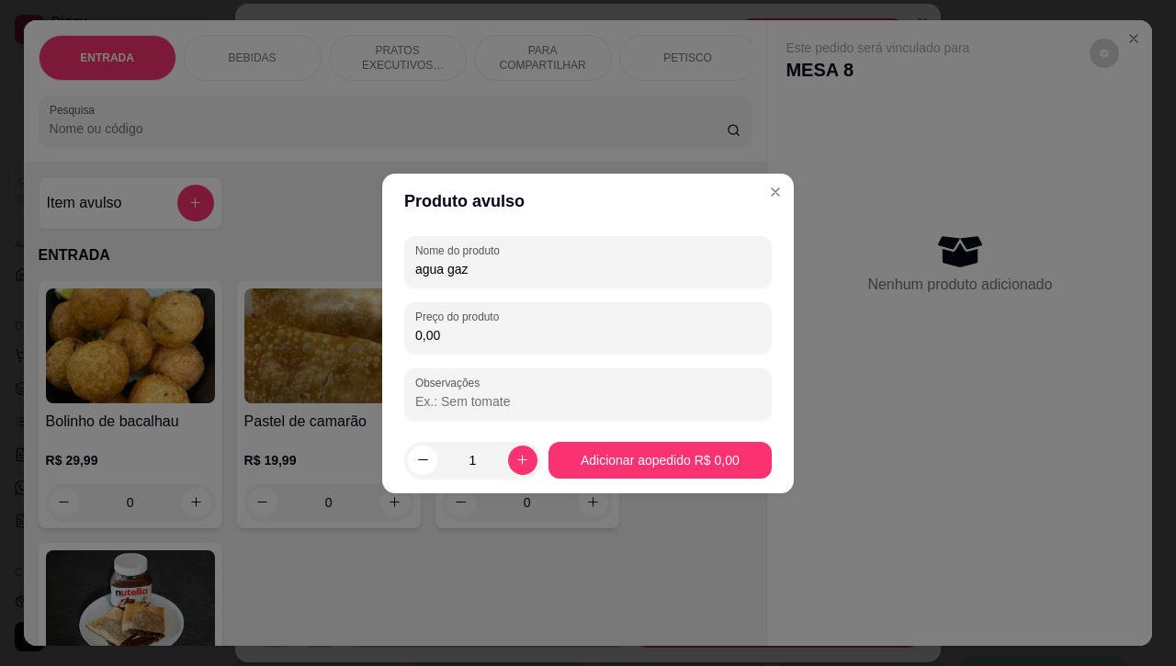
click at [512, 334] on input "0,00" at bounding box center [588, 335] width 346 height 18
type input "3,00"
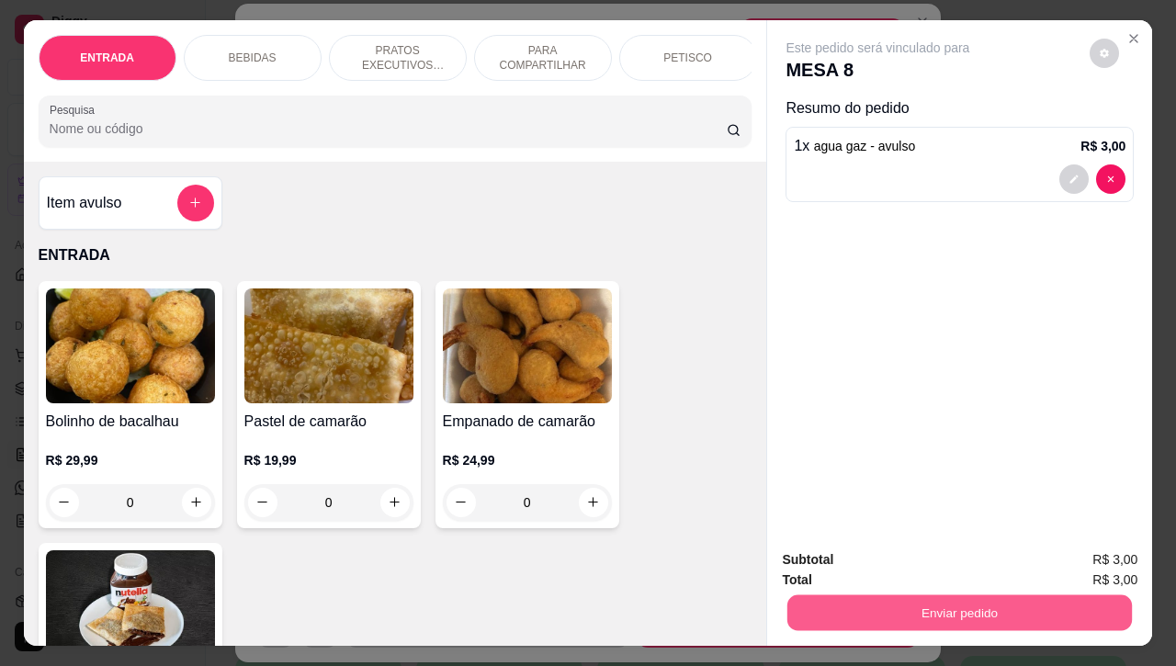
click at [983, 600] on button "Enviar pedido" at bounding box center [960, 614] width 345 height 36
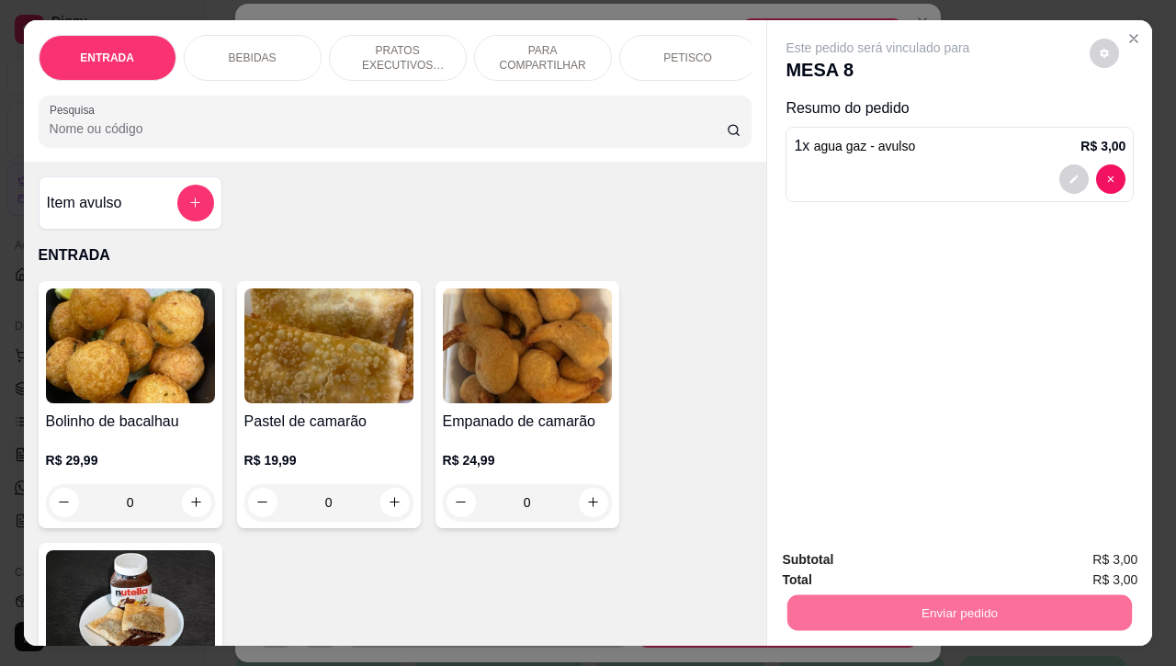
click at [1092, 557] on button "Enviar pedido" at bounding box center [1088, 558] width 104 height 35
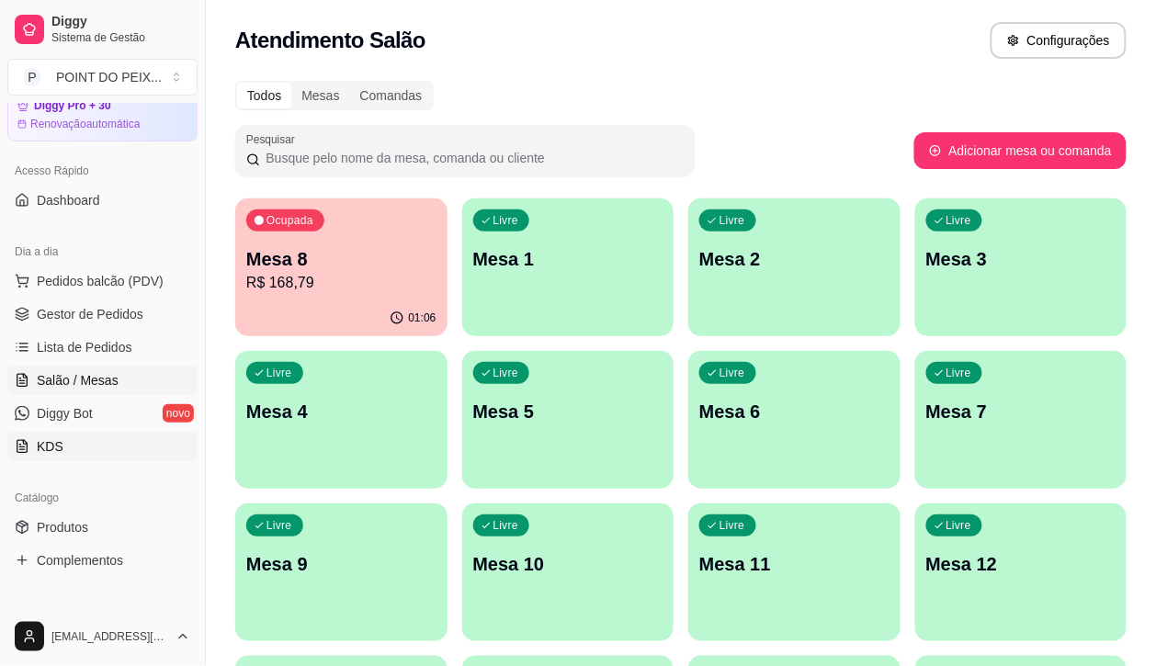
scroll to position [115, 0]
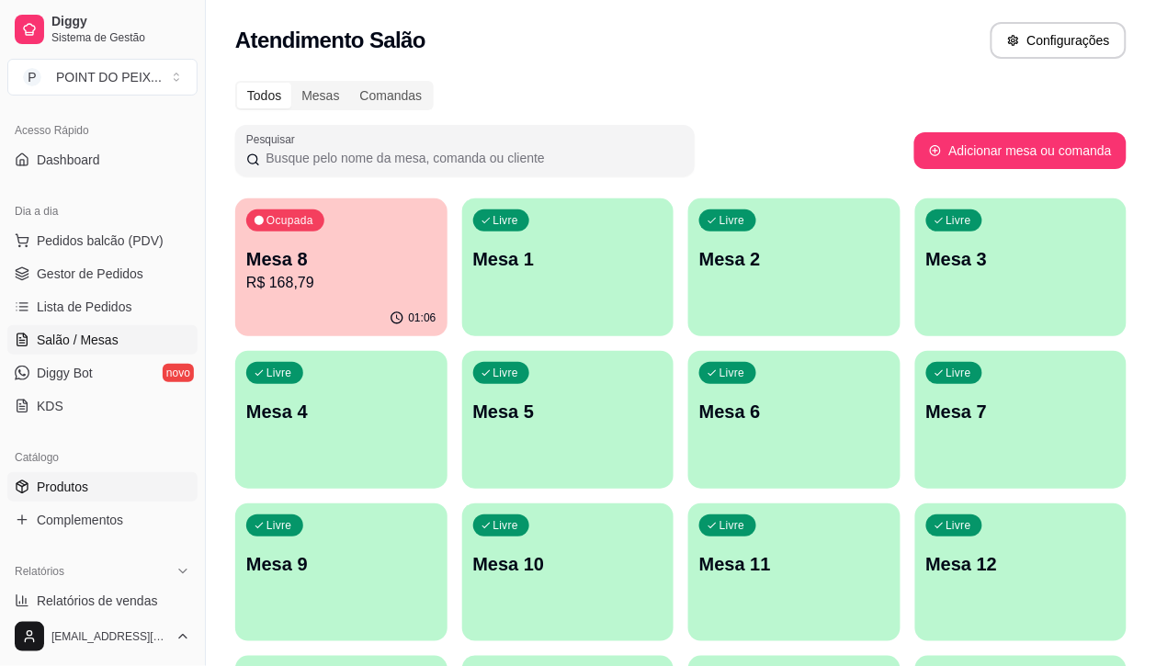
click at [70, 485] on span "Produtos" at bounding box center [62, 487] width 51 height 18
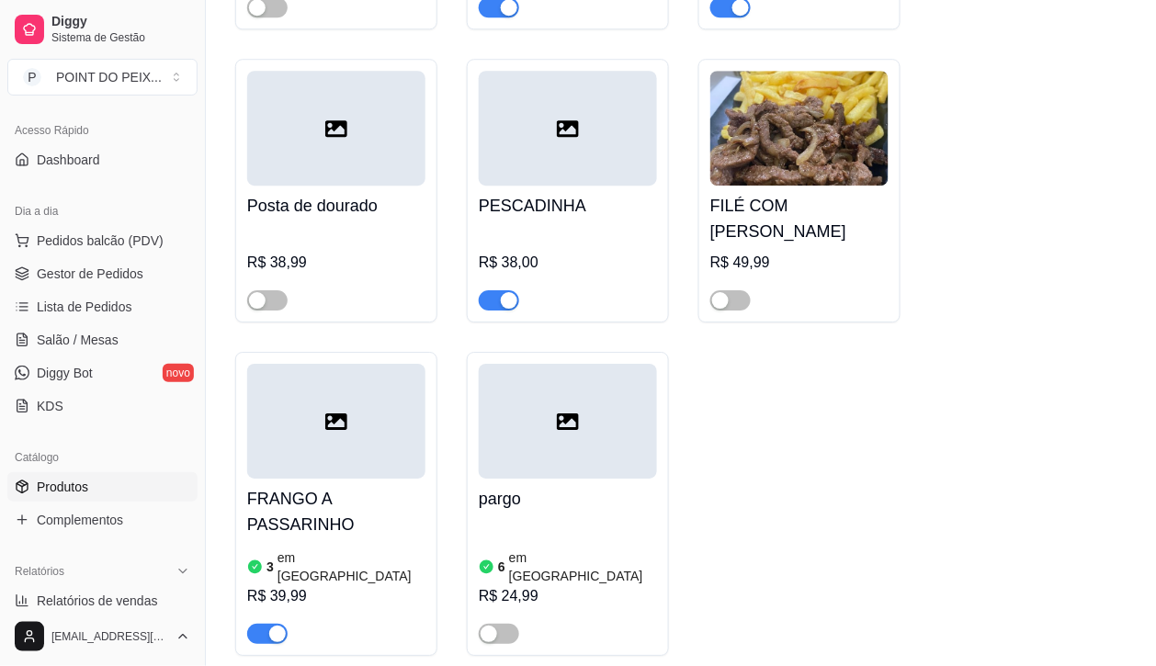
scroll to position [7467, 0]
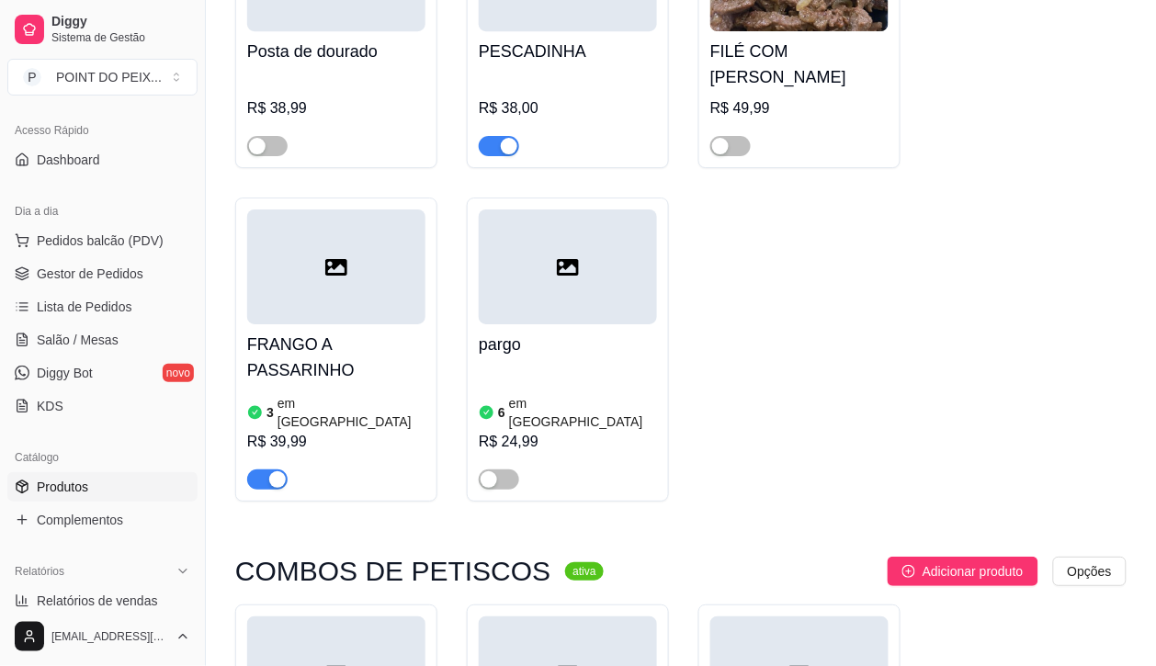
click at [273, 471] on div "button" at bounding box center [277, 479] width 17 height 17
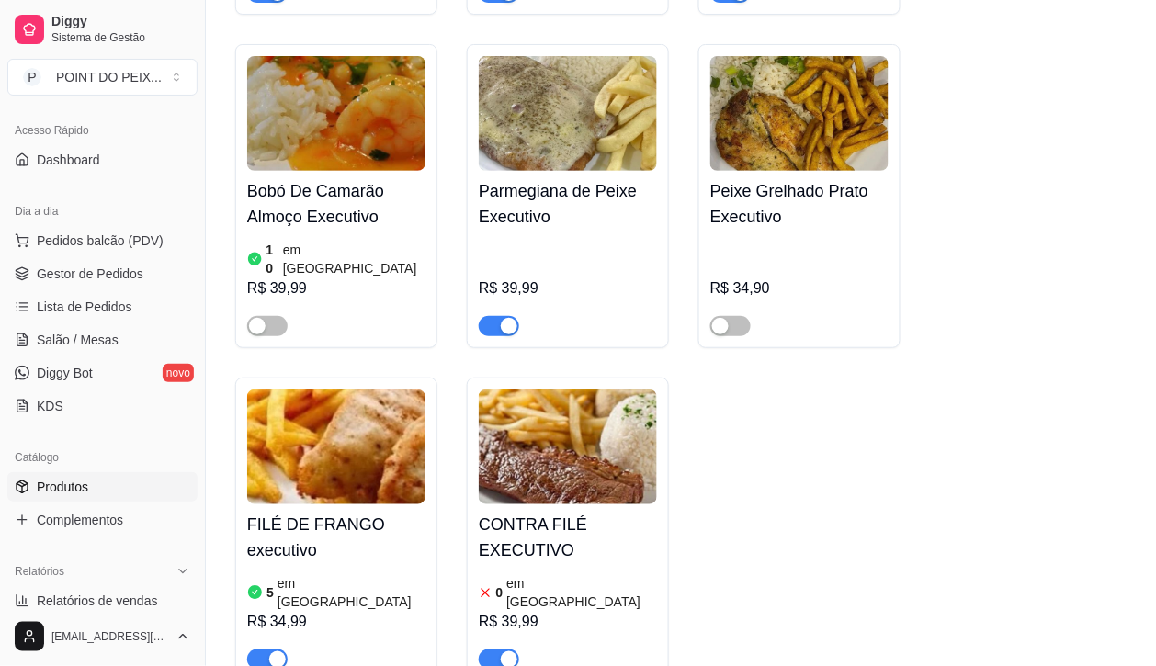
scroll to position [4710, 0]
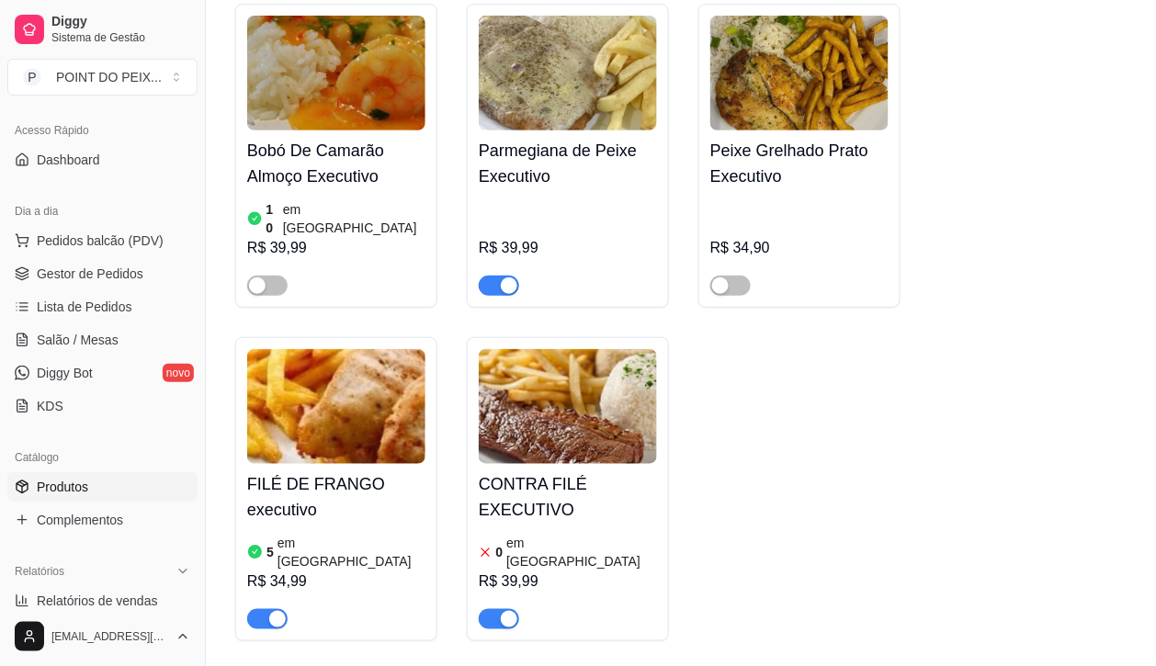
click at [260, 609] on span "button" at bounding box center [267, 619] width 40 height 20
click at [540, 375] on img at bounding box center [568, 406] width 178 height 115
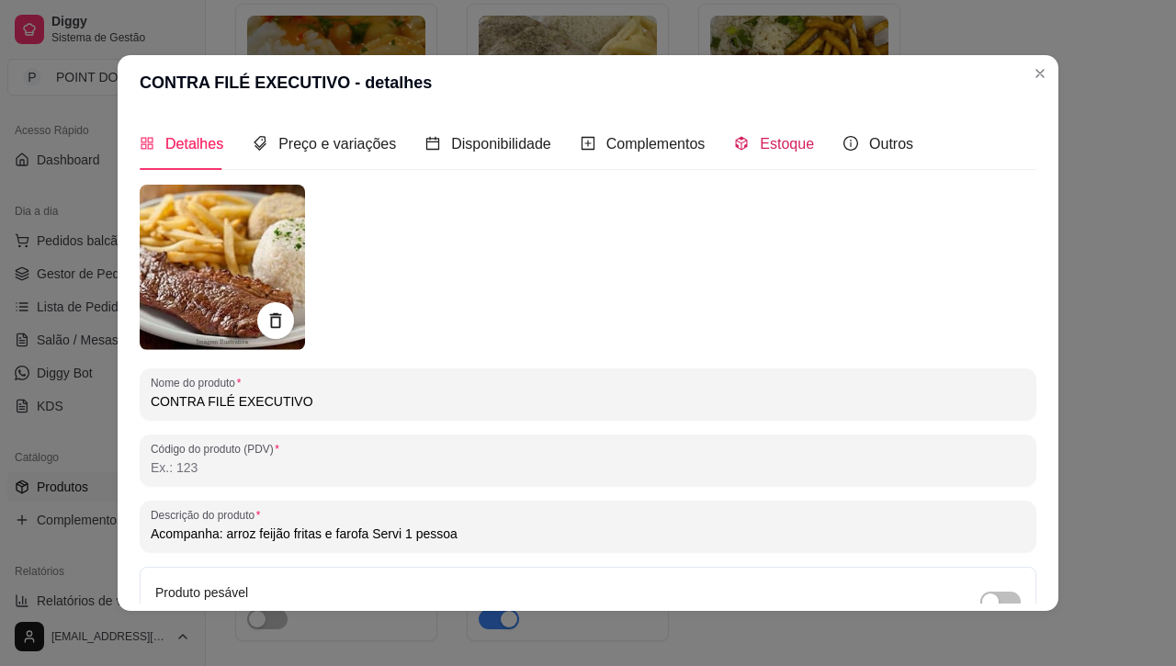
click at [770, 148] on span "Estoque" at bounding box center [787, 144] width 54 height 16
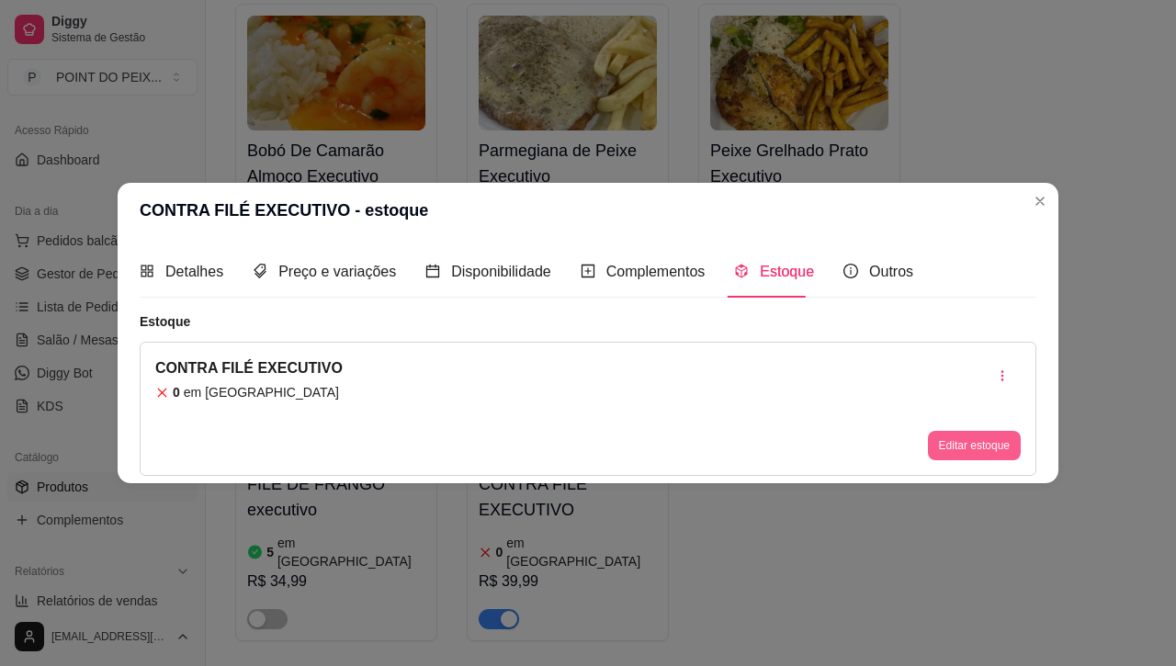
click at [971, 453] on button "Editar estoque" at bounding box center [974, 445] width 93 height 29
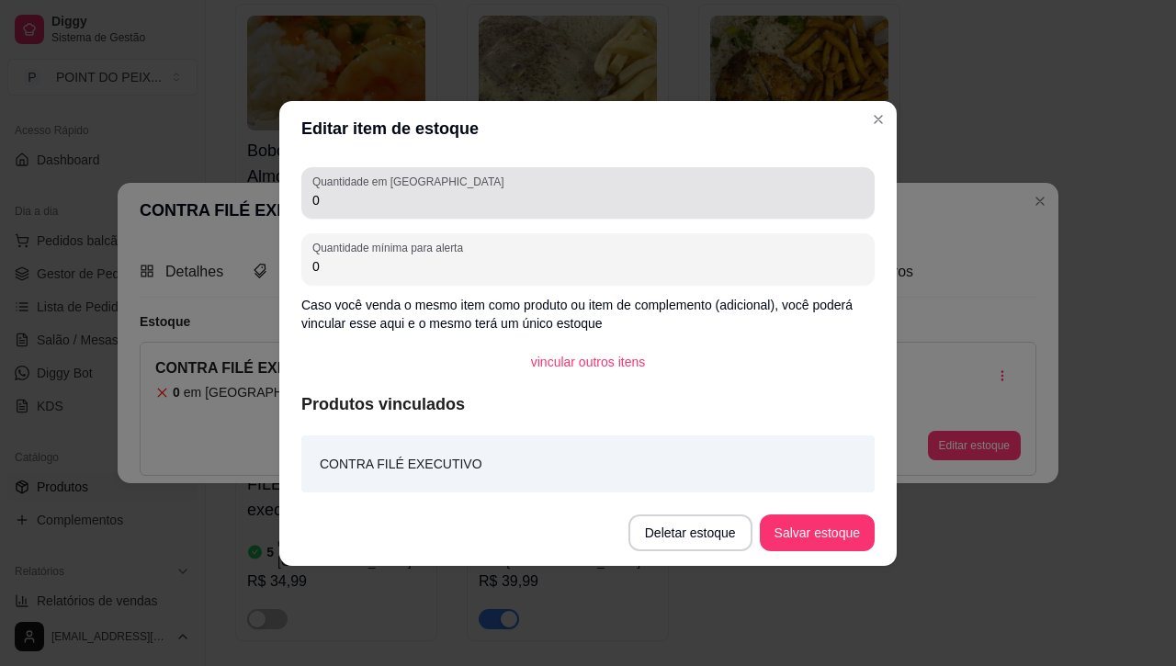
click at [354, 194] on input "0" at bounding box center [587, 200] width 551 height 18
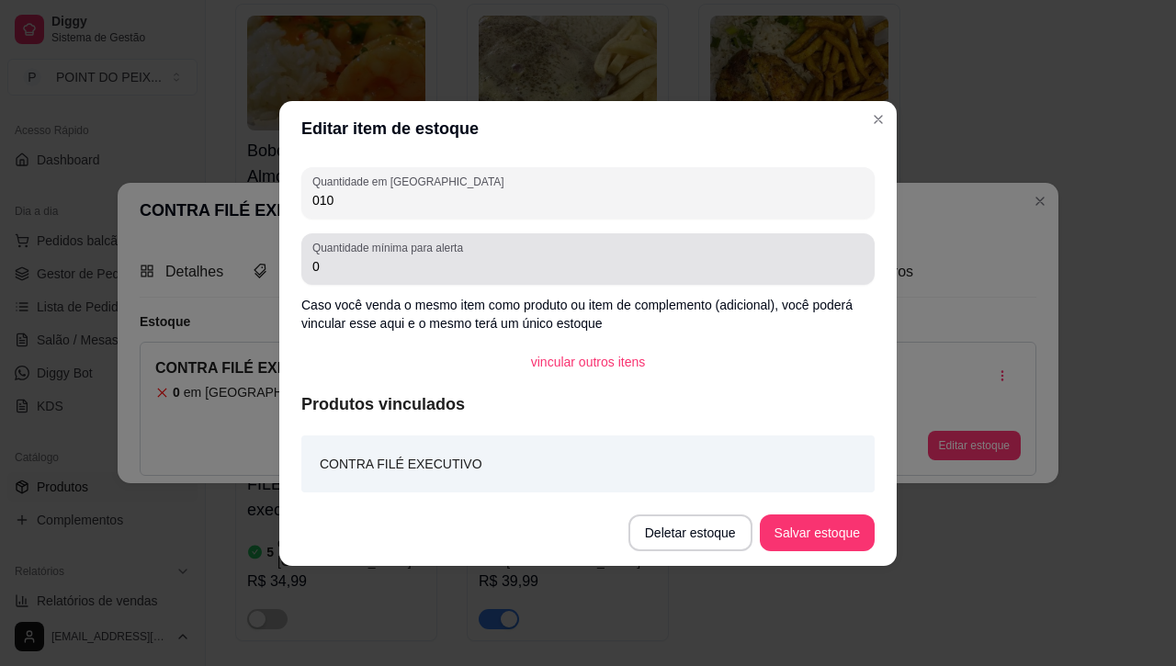
type input "010"
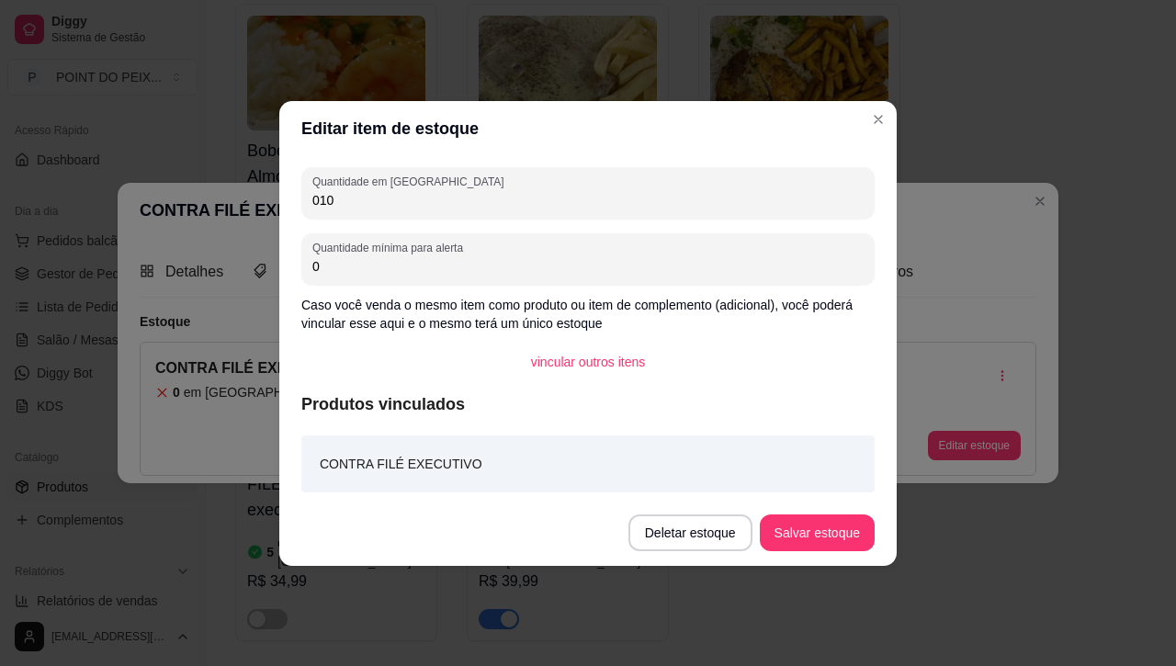
click at [347, 267] on input "0" at bounding box center [587, 266] width 551 height 18
click at [347, 263] on input "0" at bounding box center [587, 266] width 551 height 18
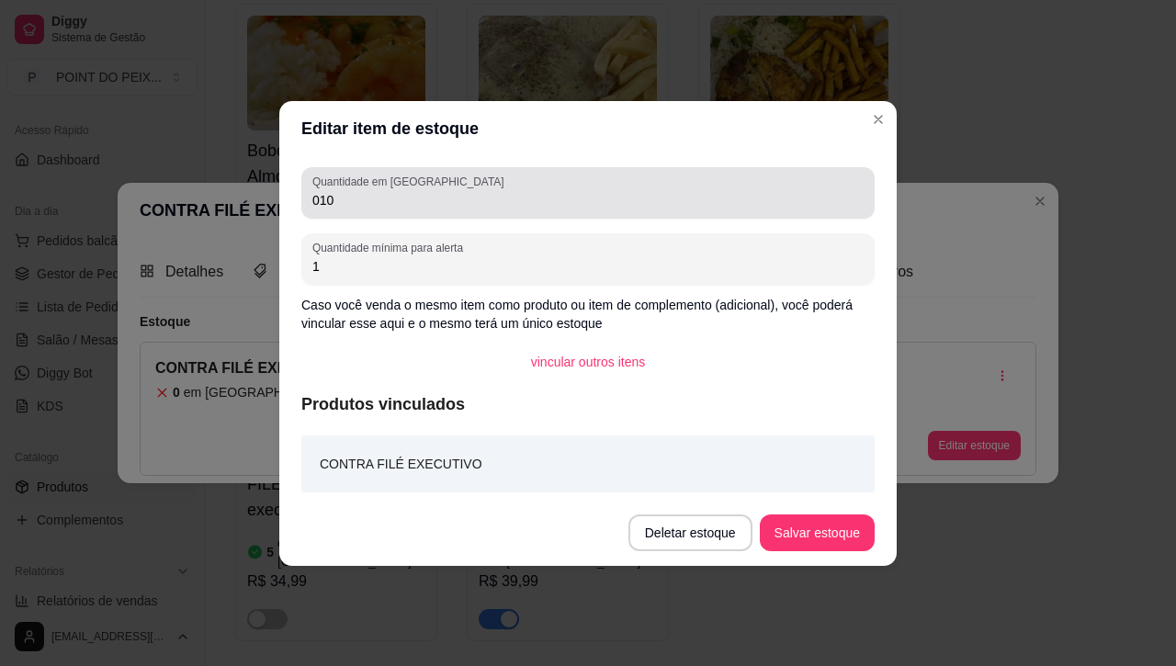
type input "1"
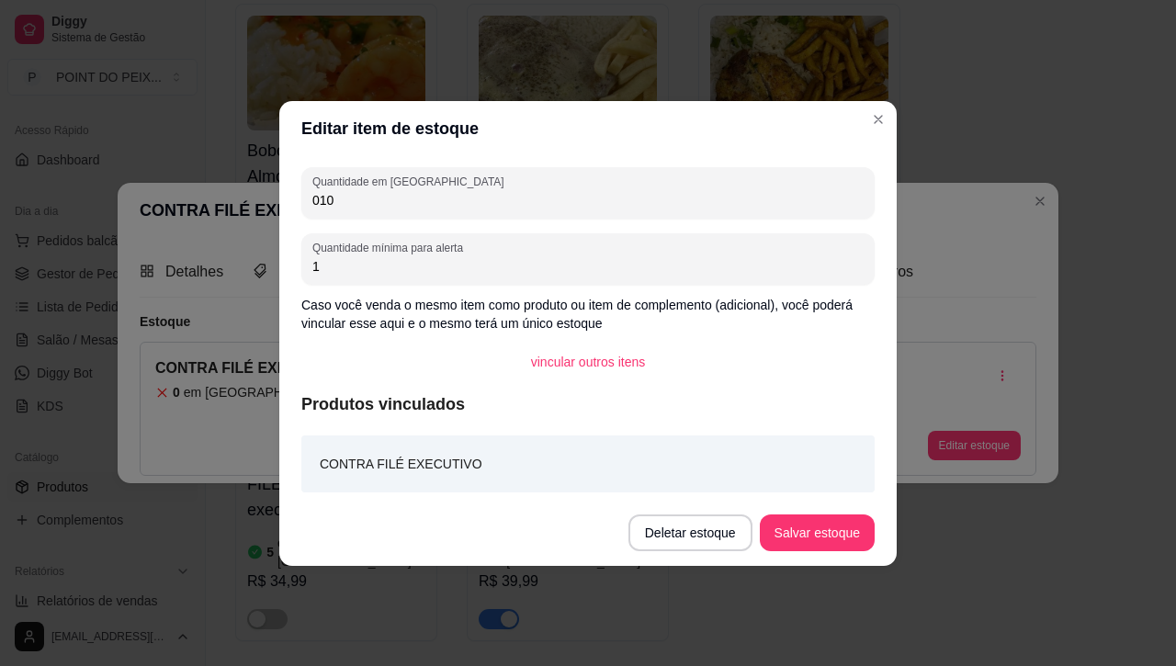
click at [355, 207] on input "010" at bounding box center [587, 200] width 551 height 18
type input "10"
click at [807, 525] on button "Salvar estoque" at bounding box center [817, 533] width 115 height 37
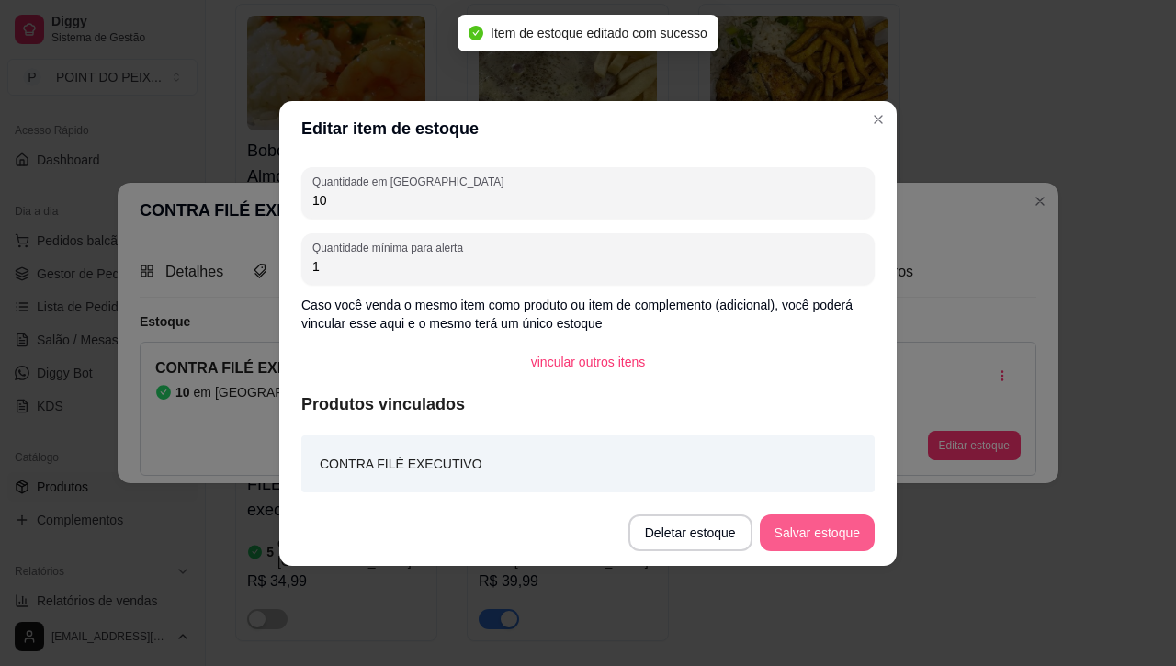
click at [823, 535] on button "Salvar estoque" at bounding box center [817, 533] width 115 height 37
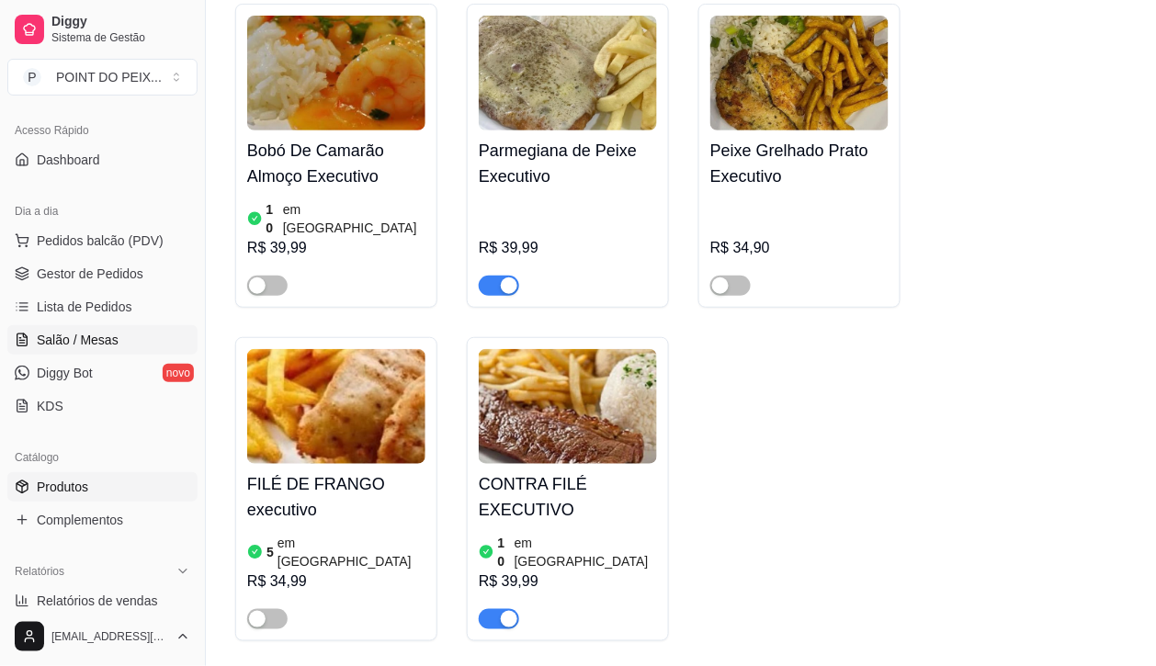
click at [97, 342] on span "Salão / Mesas" at bounding box center [78, 340] width 82 height 18
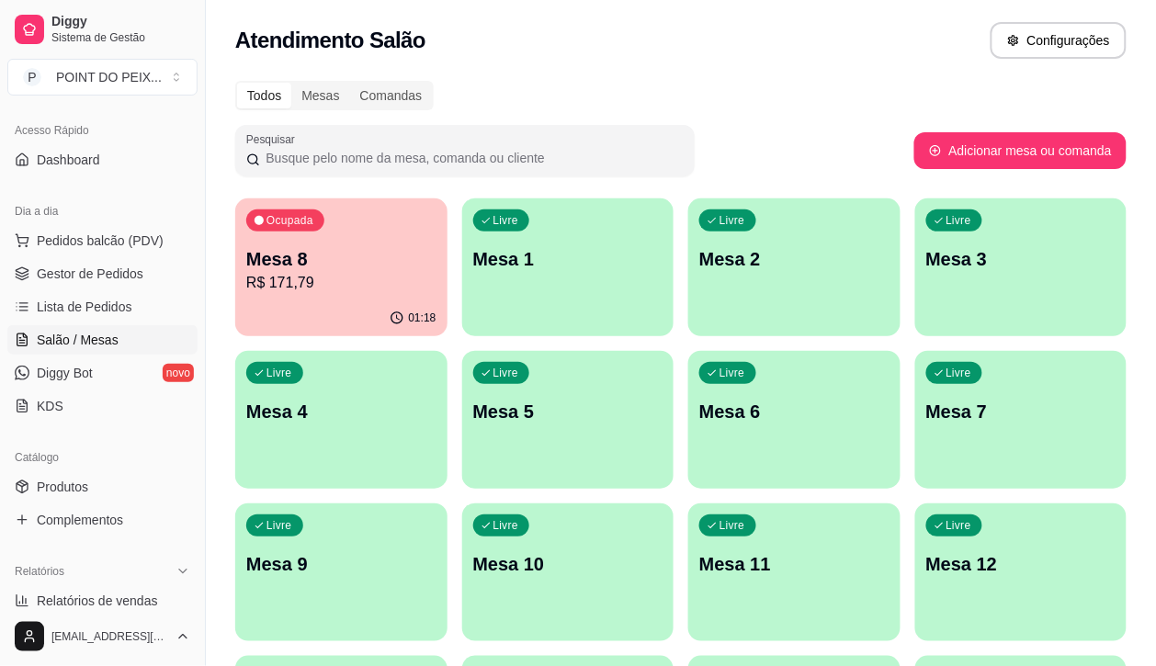
click at [289, 331] on div "01:18" at bounding box center [341, 319] width 212 height 36
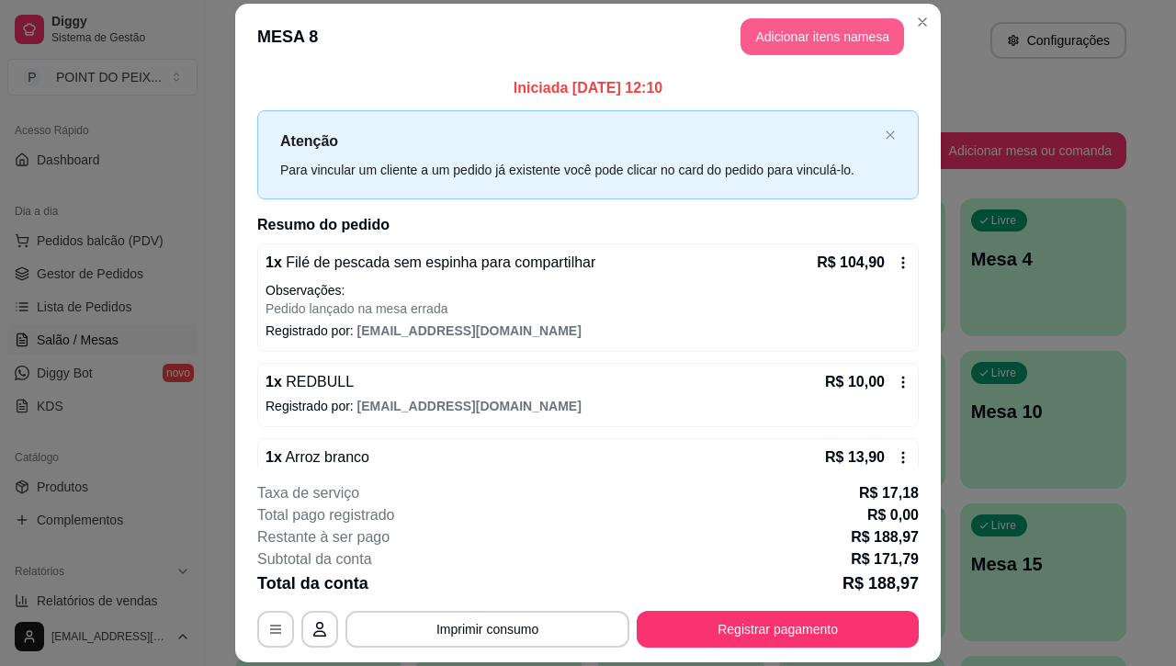
click at [837, 35] on button "Adicionar itens na mesa" at bounding box center [823, 36] width 164 height 37
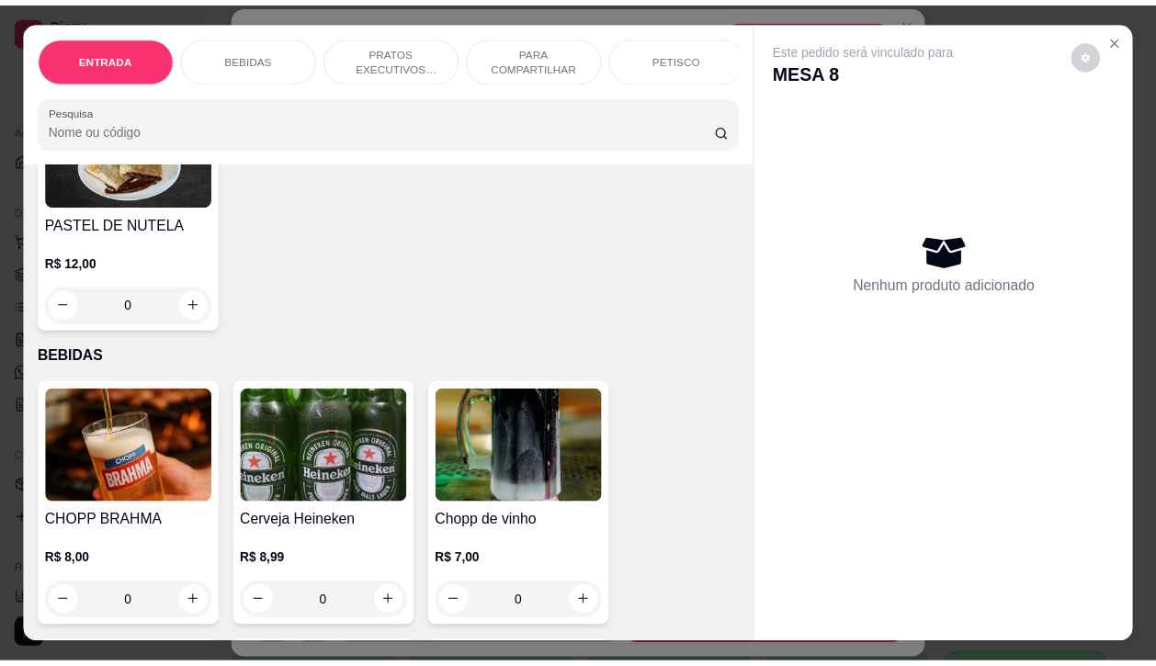
scroll to position [574, 0]
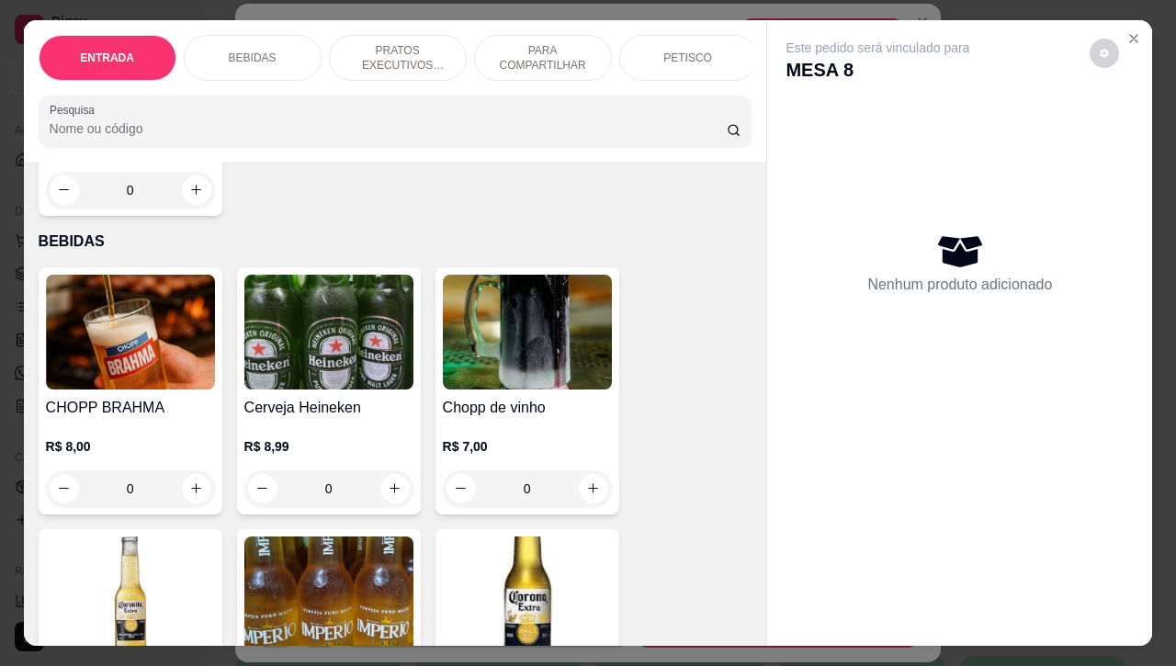
drag, startPoint x: 118, startPoint y: 496, endPoint x: 108, endPoint y: 501, distance: 10.3
click at [108, 501] on input "0" at bounding box center [130, 489] width 103 height 37
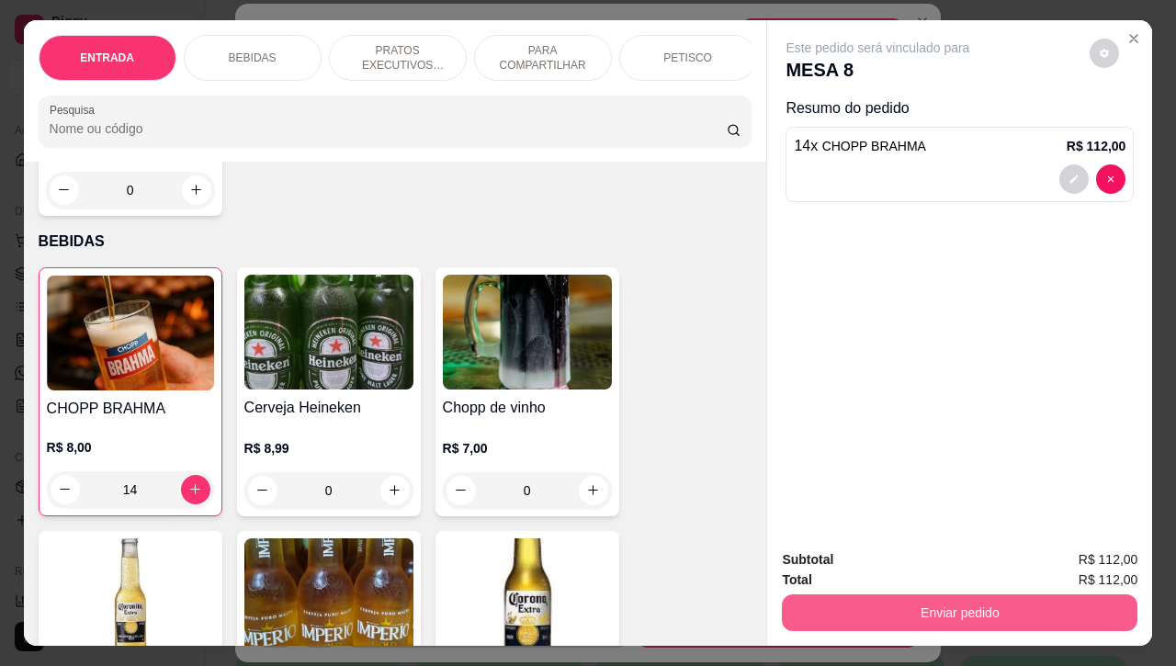
type input "14"
click at [947, 604] on button "Enviar pedido" at bounding box center [960, 614] width 345 height 36
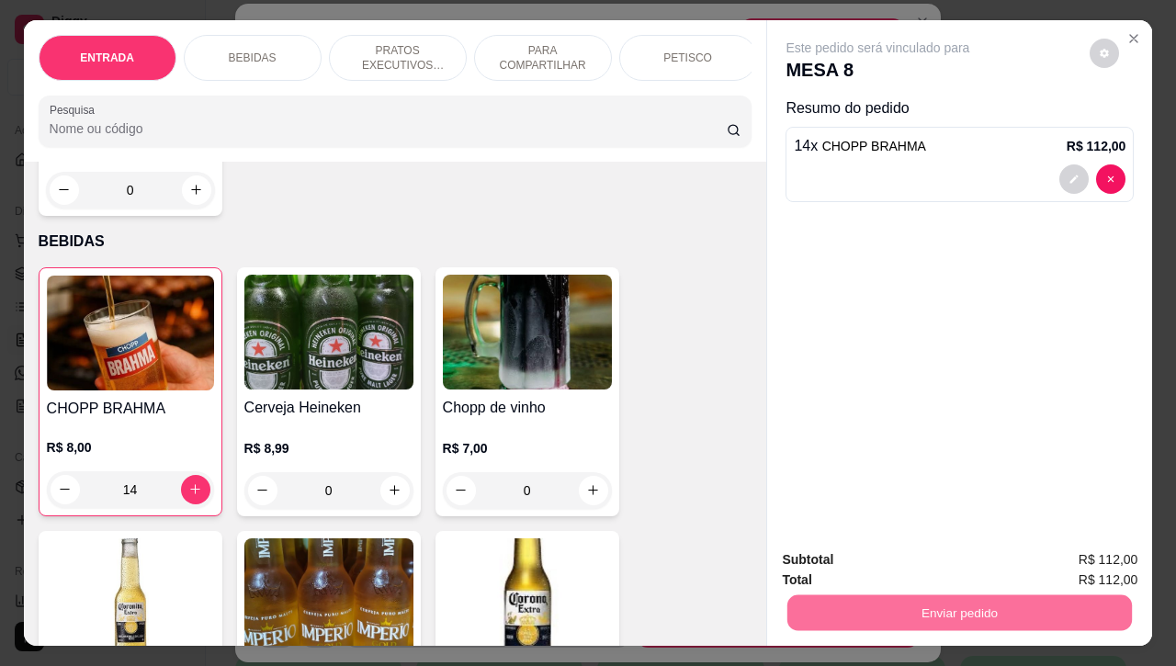
click at [1106, 566] on button "Enviar pedido" at bounding box center [1088, 558] width 104 height 35
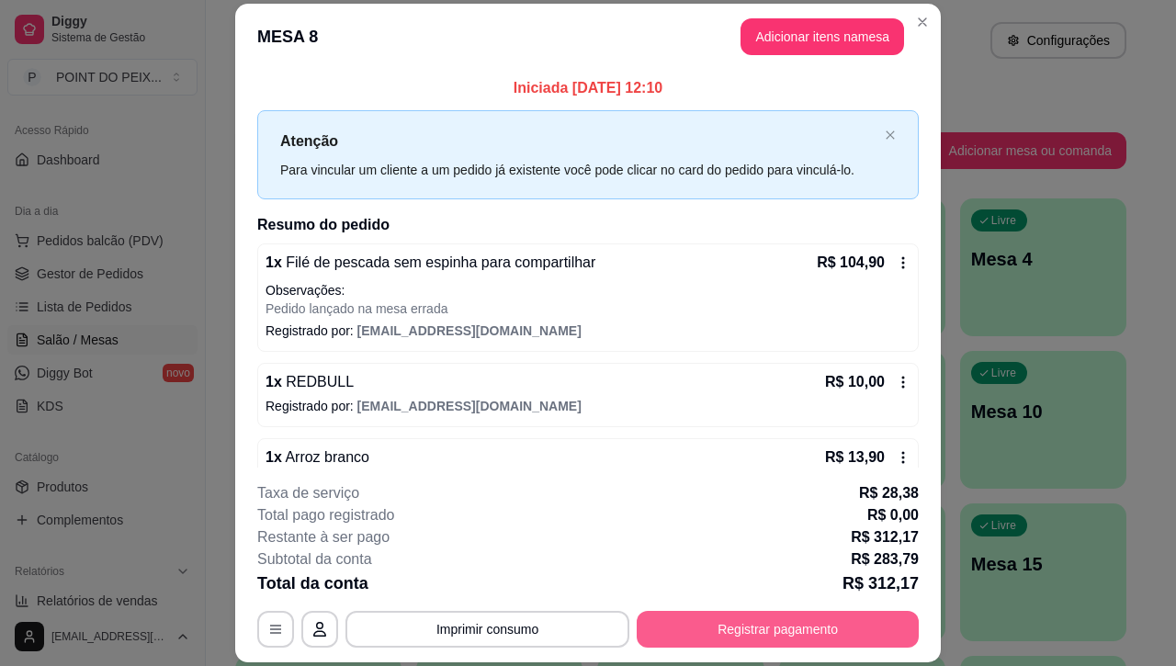
click at [765, 626] on button "Registrar pagamento" at bounding box center [778, 629] width 282 height 37
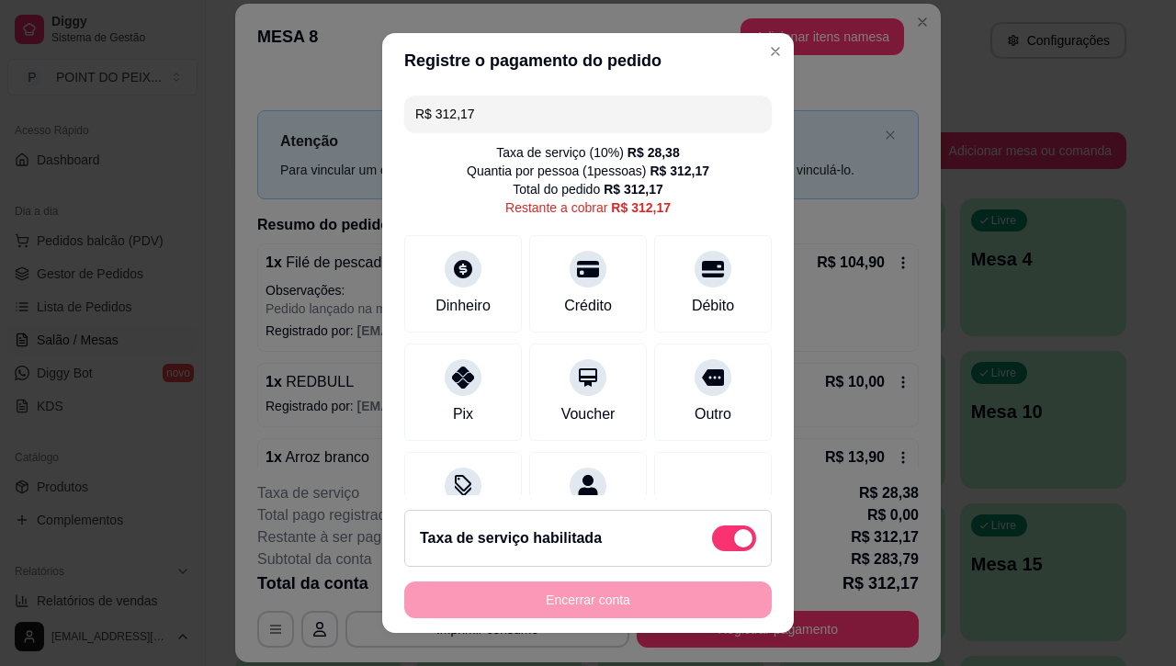
click at [712, 539] on span at bounding box center [734, 539] width 44 height 26
click at [711, 541] on input "checkbox" at bounding box center [717, 547] width 12 height 12
checkbox input "true"
type input "R$ 283,79"
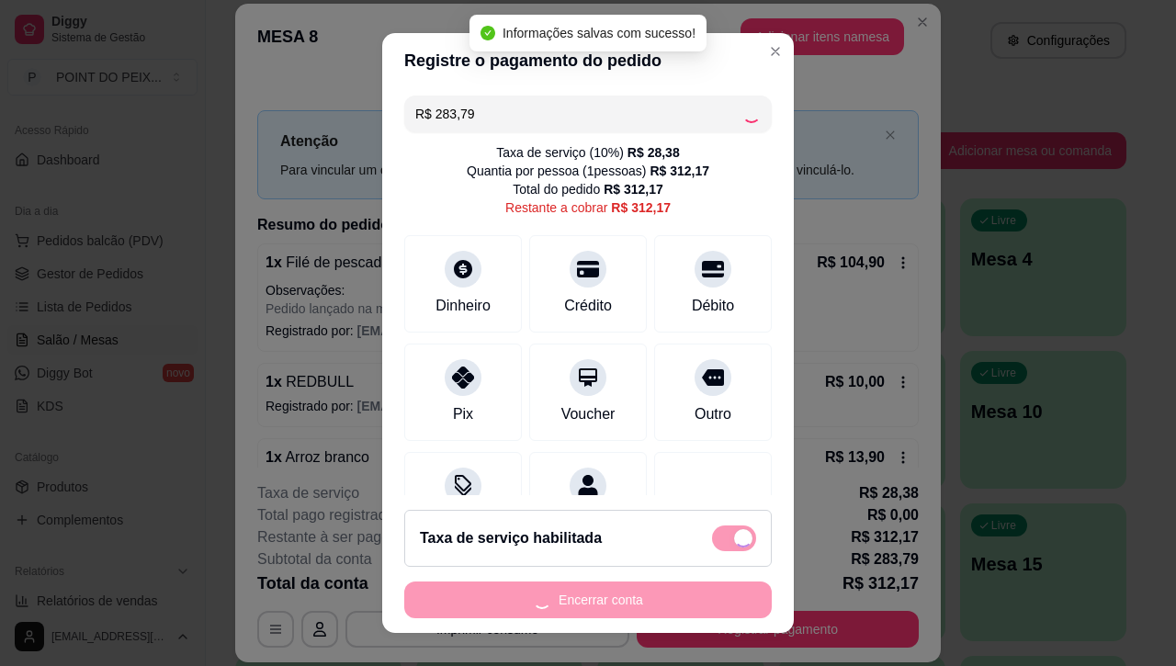
checkbox input "false"
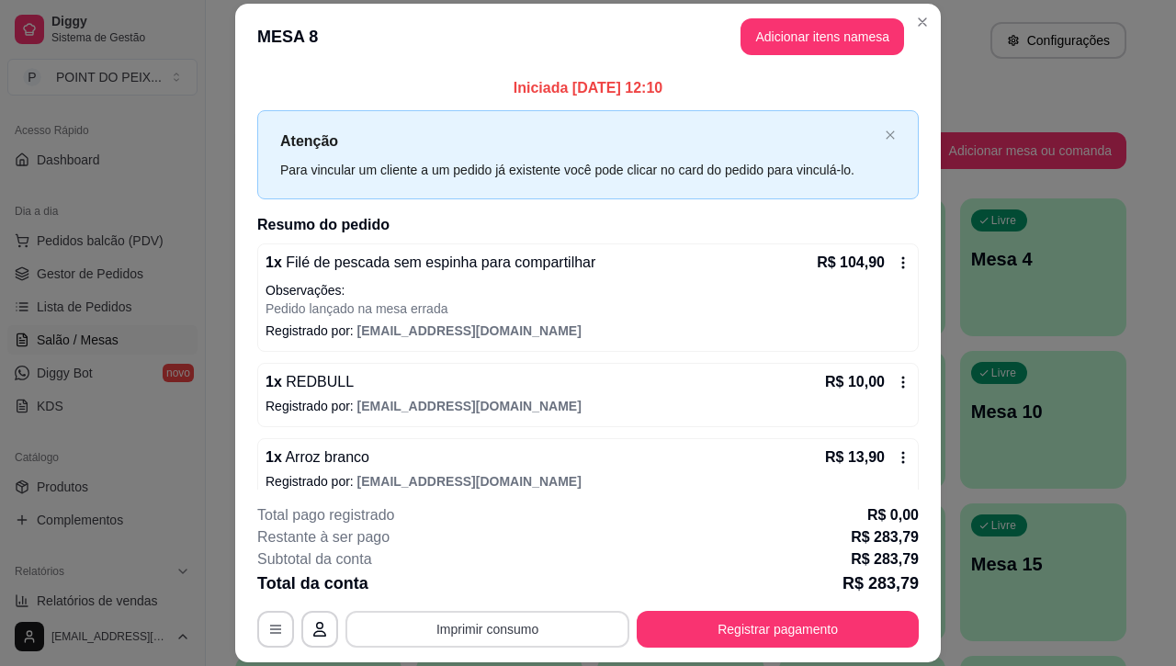
click at [517, 631] on button "Imprimir consumo" at bounding box center [488, 629] width 284 height 37
click at [483, 589] on button "IMPRESSORA" at bounding box center [483, 587] width 129 height 28
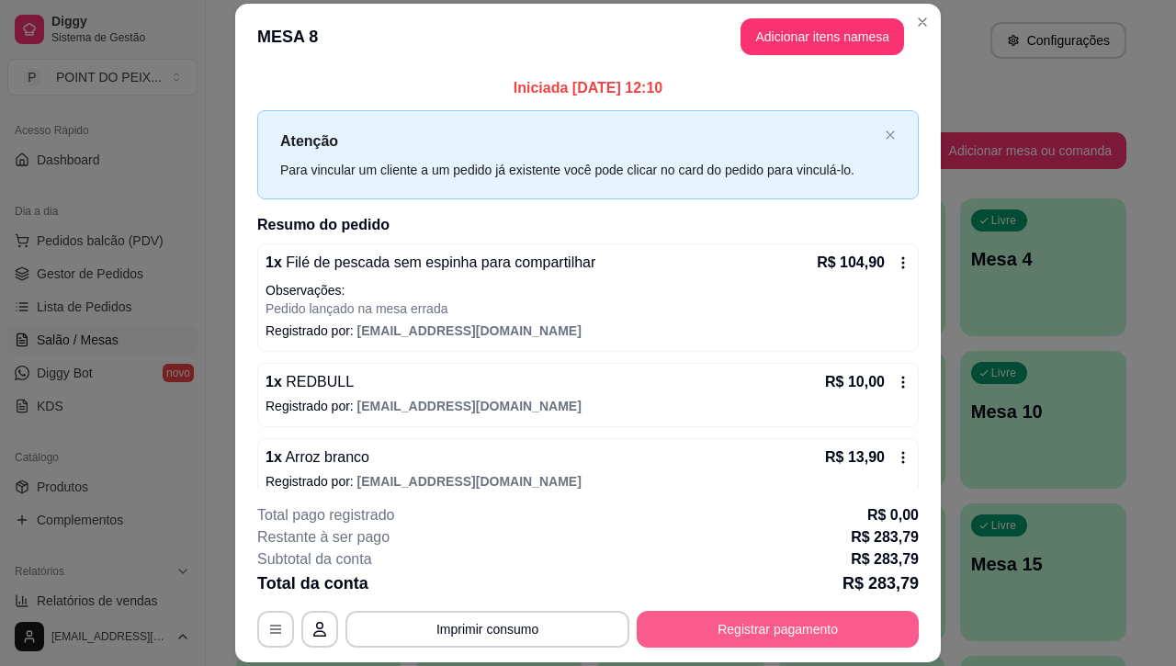
click at [782, 631] on button "Registrar pagamento" at bounding box center [778, 629] width 282 height 37
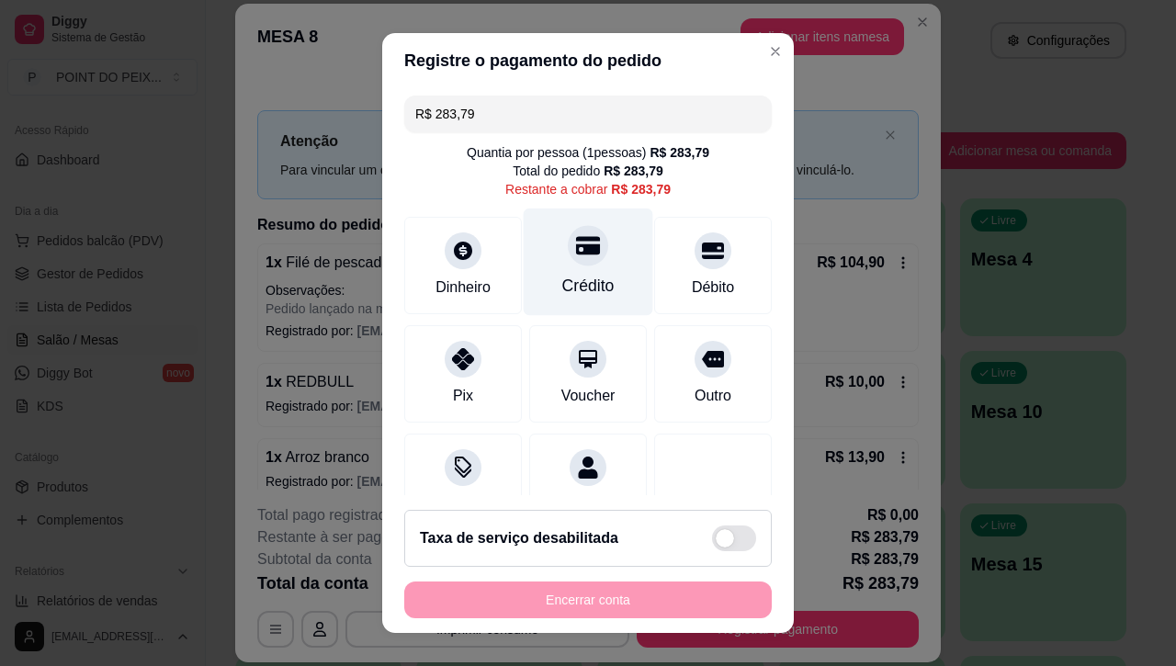
click at [568, 264] on div at bounding box center [588, 246] width 40 height 40
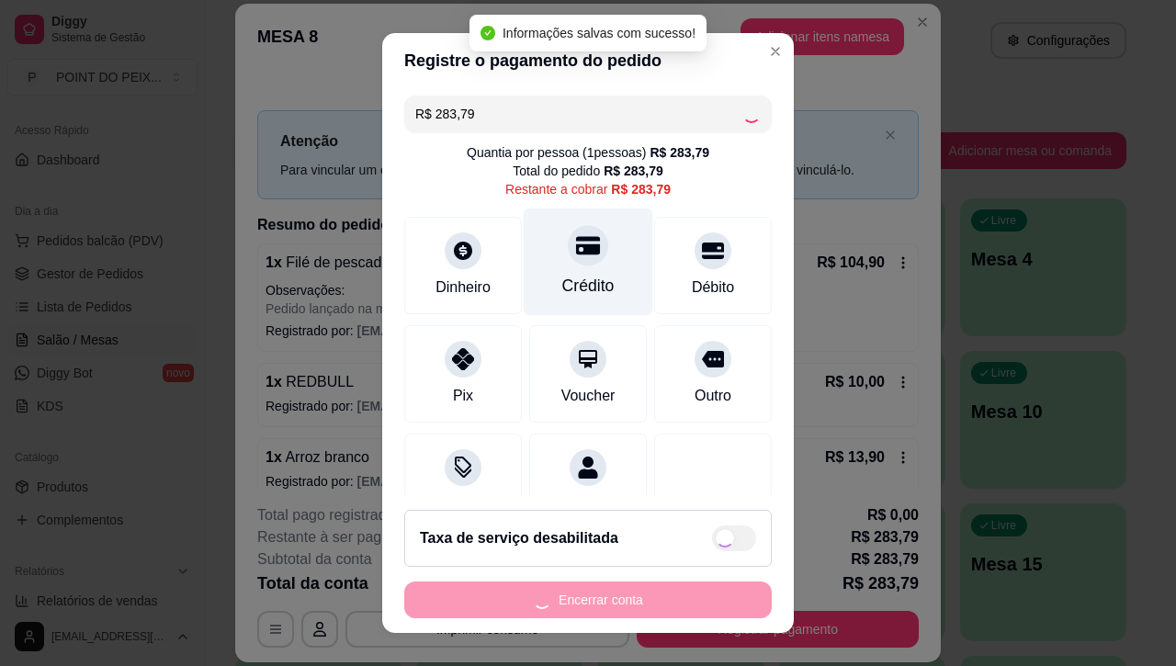
type input "R$ 0,00"
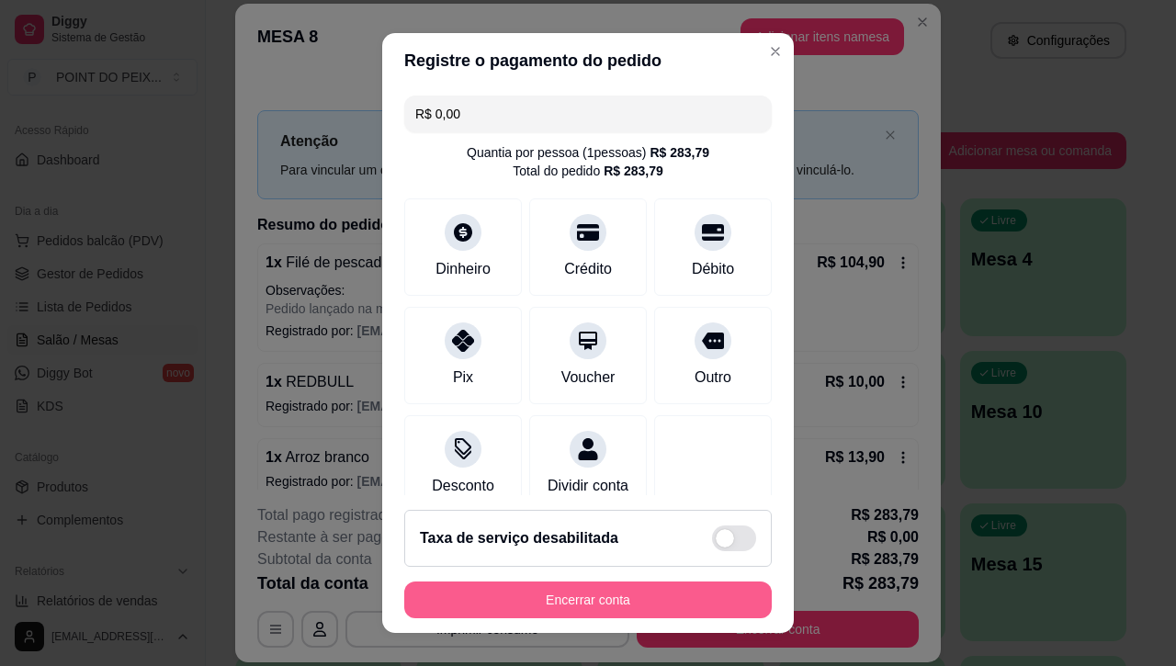
click at [565, 602] on button "Encerrar conta" at bounding box center [588, 600] width 368 height 37
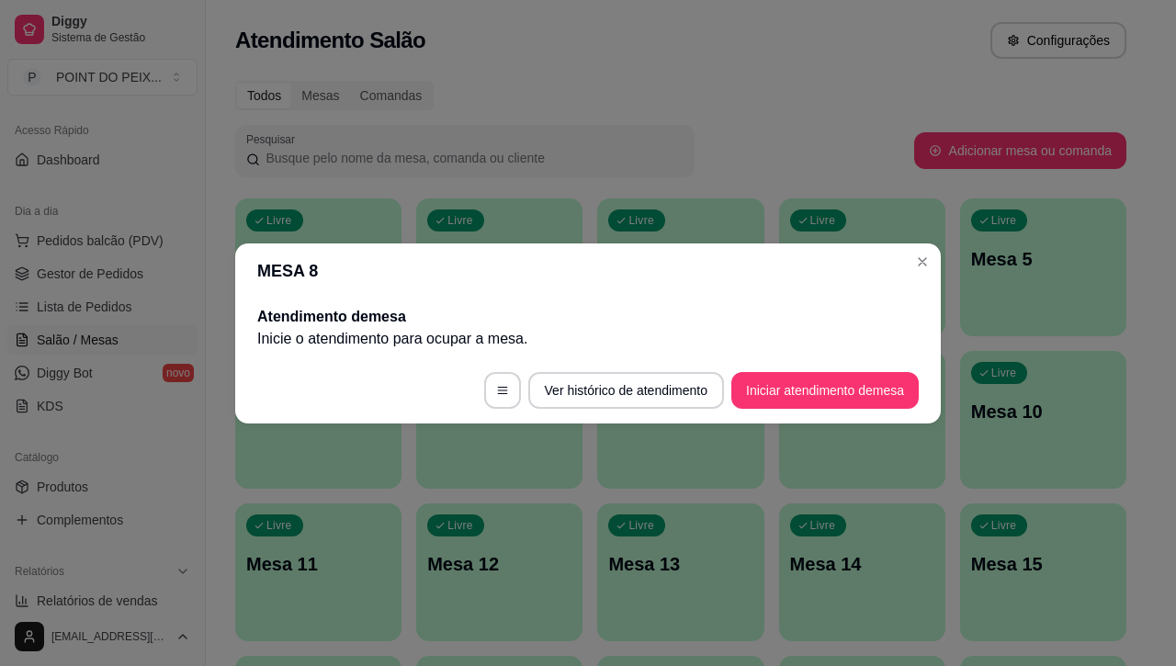
click at [910, 248] on header "MESA 8" at bounding box center [588, 271] width 706 height 55
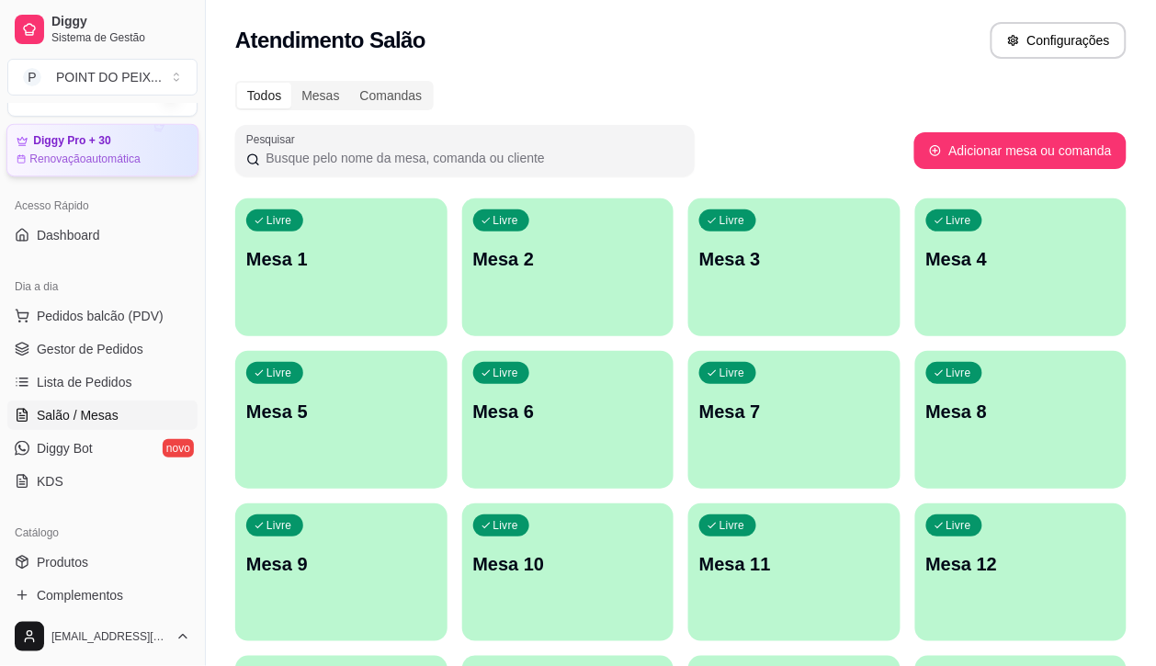
scroll to position [0, 0]
